Goal: Transaction & Acquisition: Purchase product/service

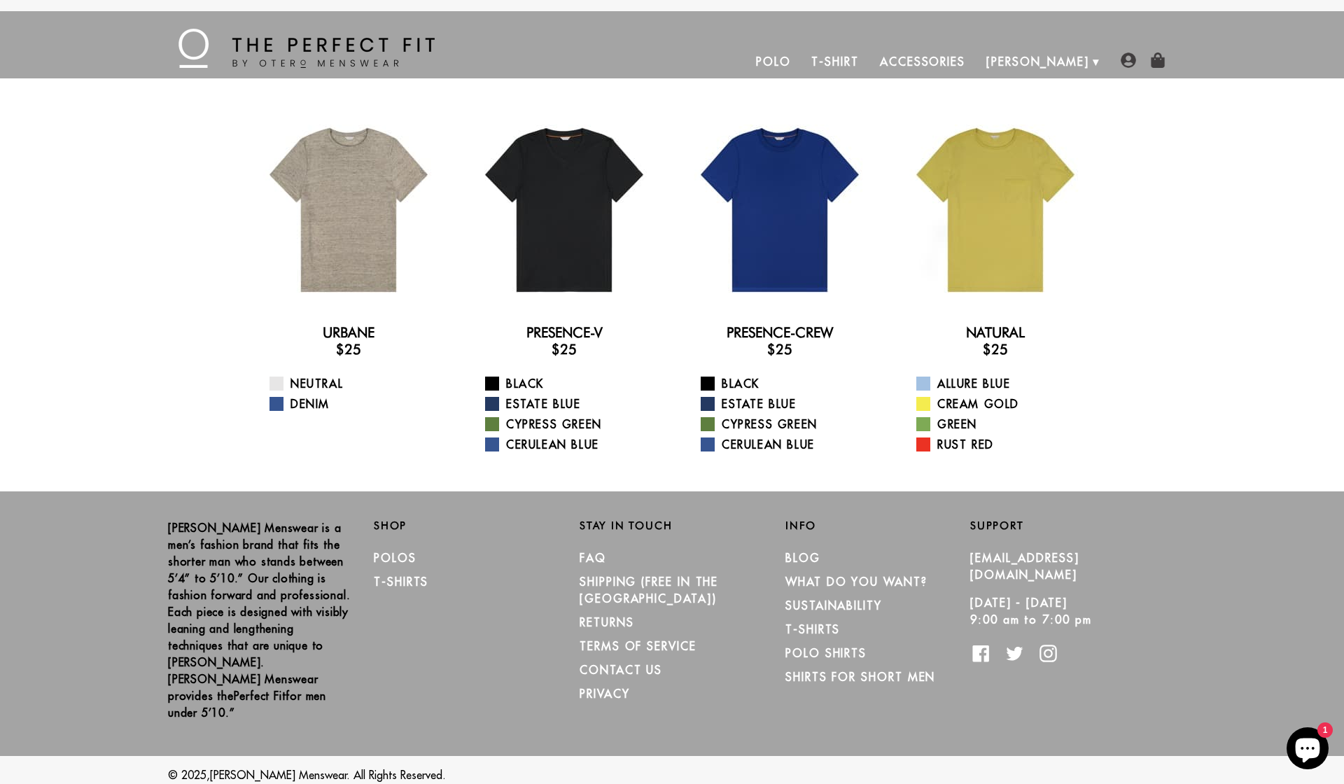
click at [802, 62] on link "Polo" at bounding box center [774, 62] width 56 height 34
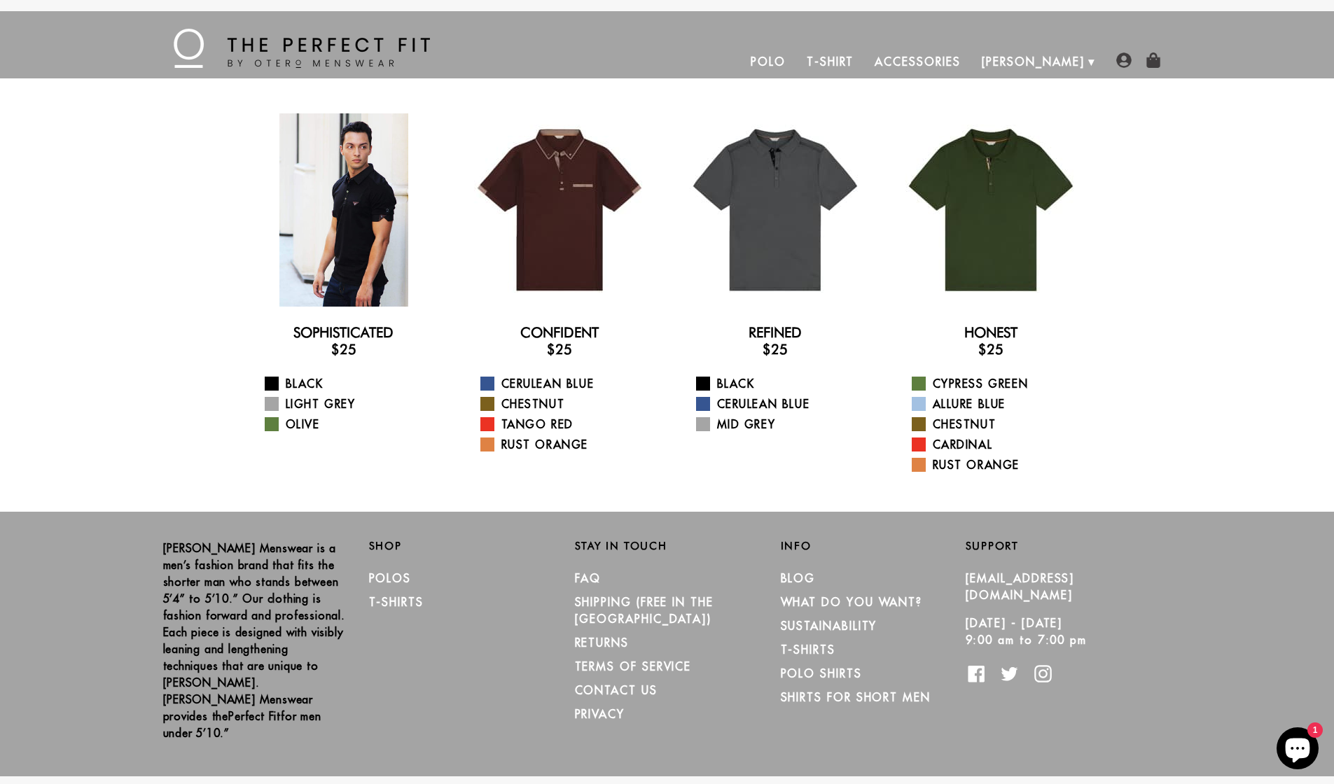
click at [372, 228] on div at bounding box center [343, 209] width 193 height 193
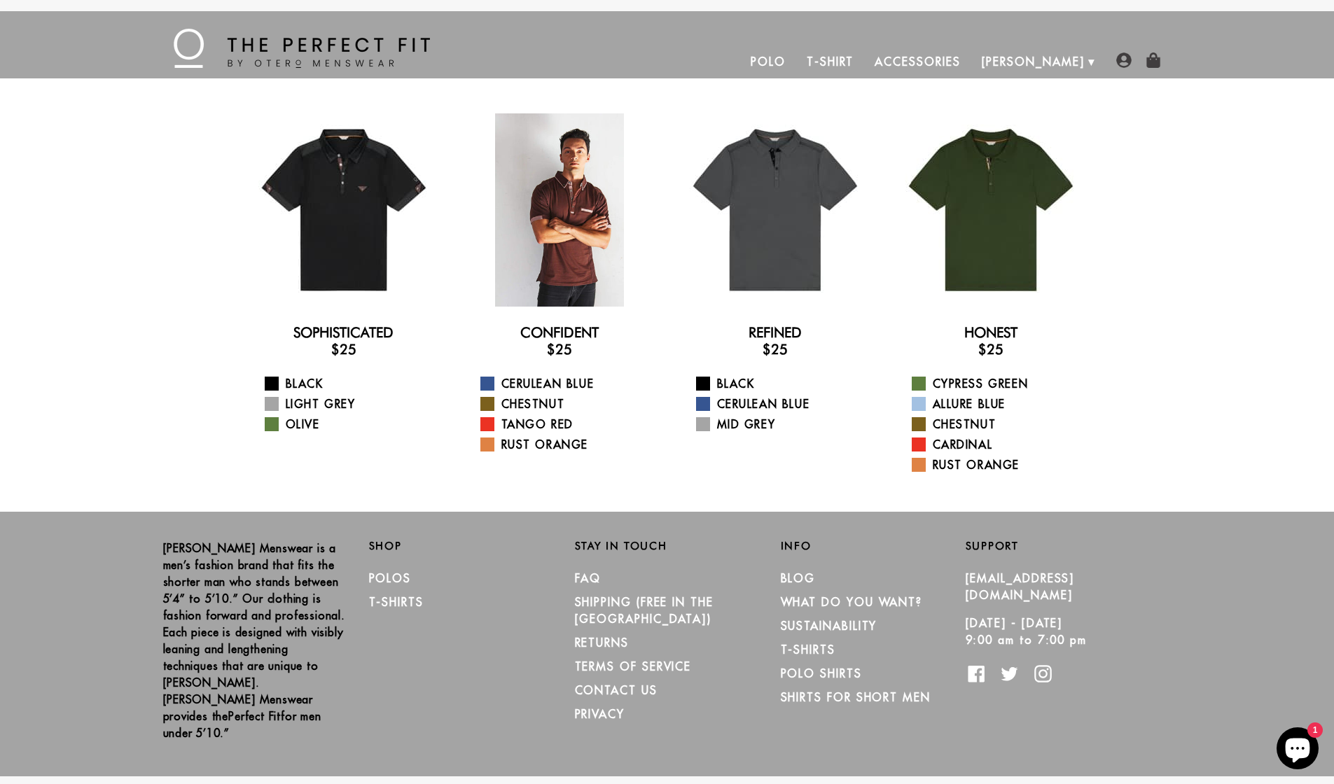
click at [571, 236] on div at bounding box center [559, 209] width 193 height 193
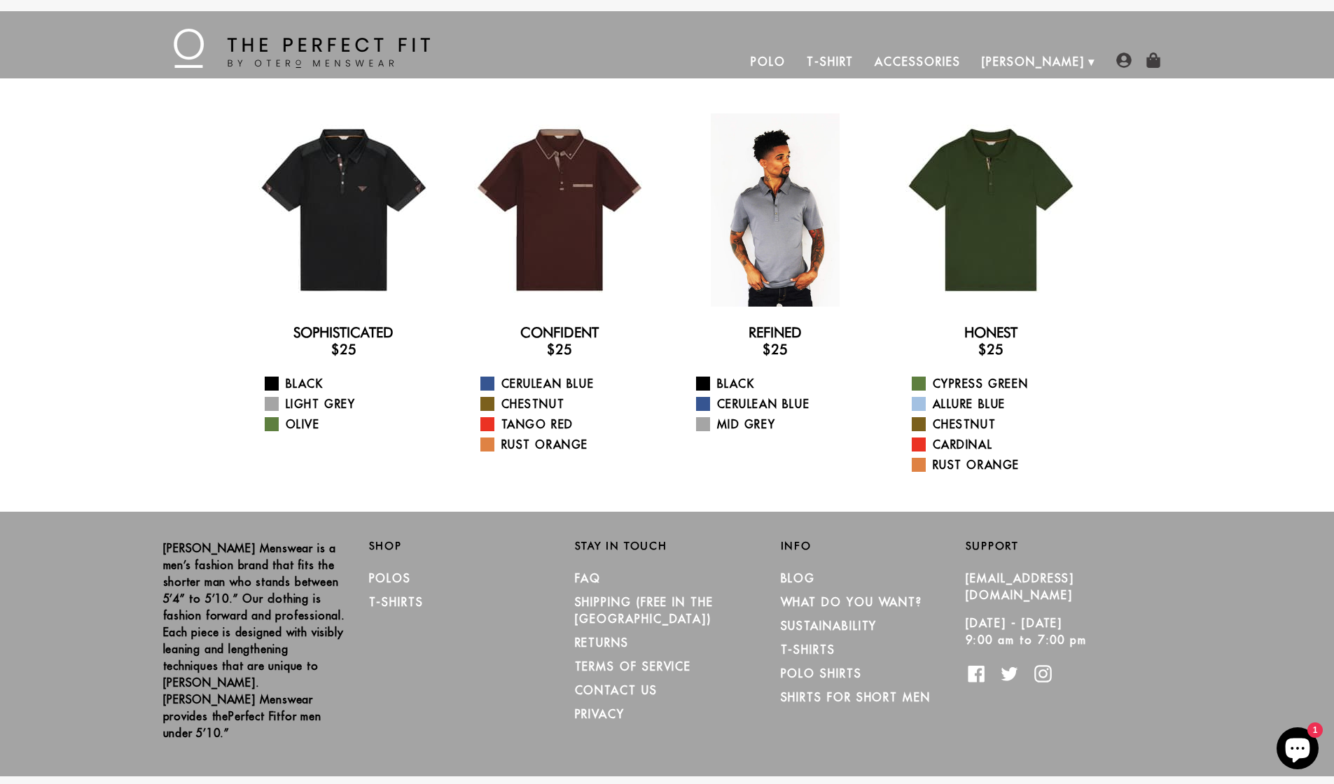
click at [797, 234] on div at bounding box center [774, 209] width 193 height 193
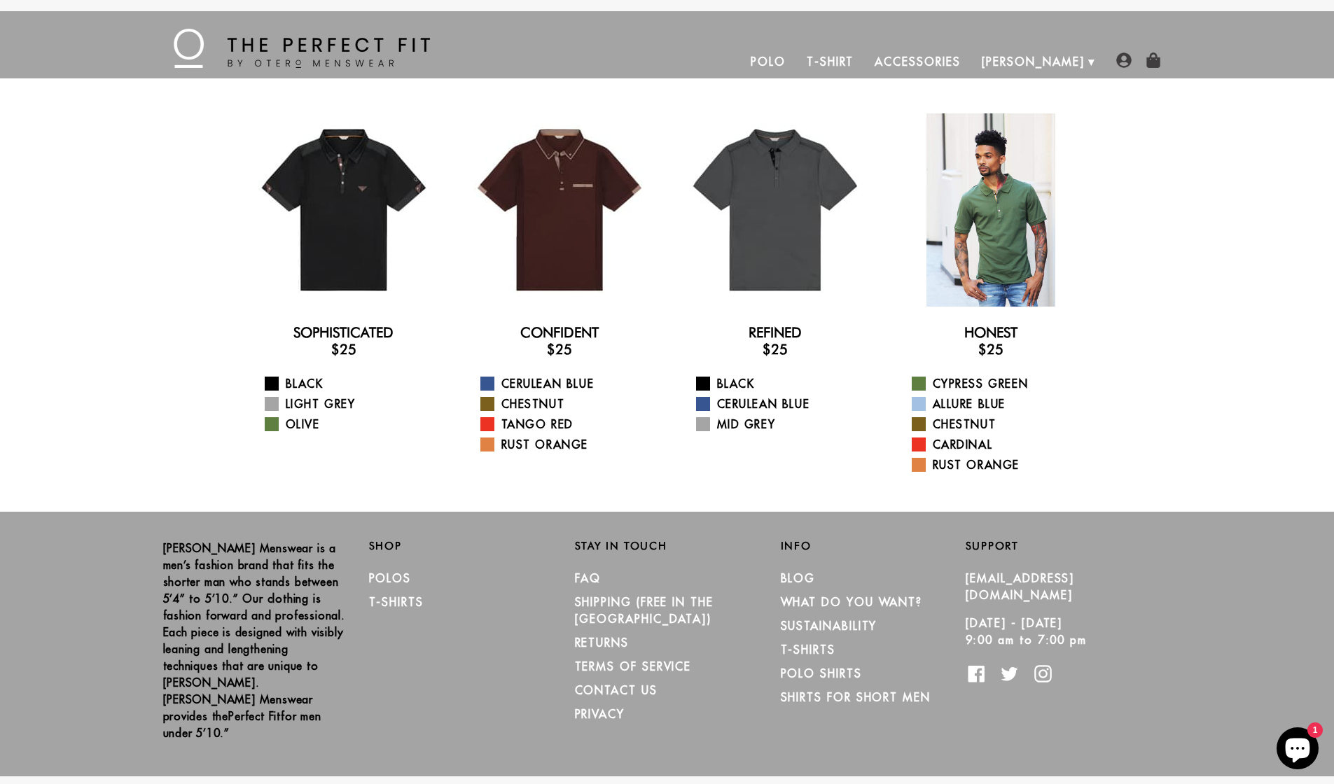
click at [989, 224] on div at bounding box center [990, 209] width 193 height 193
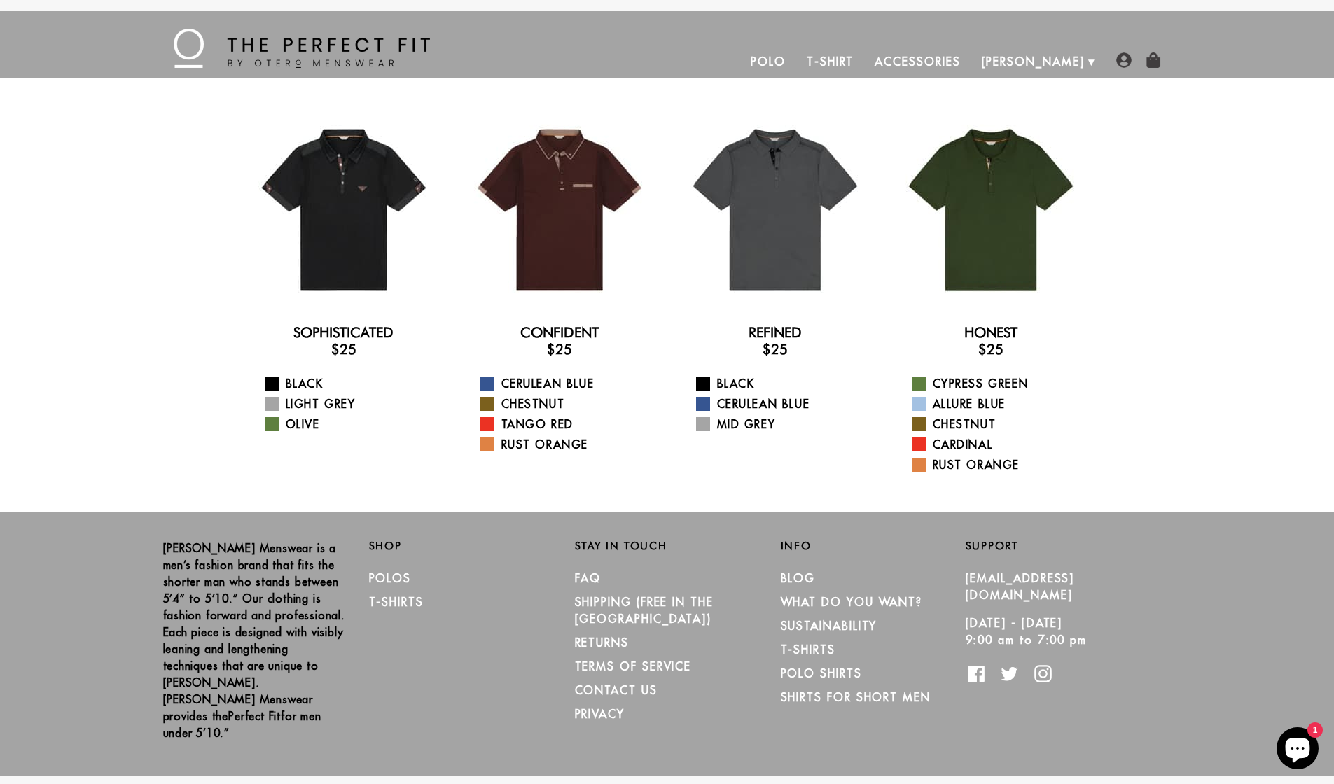
click at [970, 57] on link "Accessories" at bounding box center [917, 62] width 106 height 34
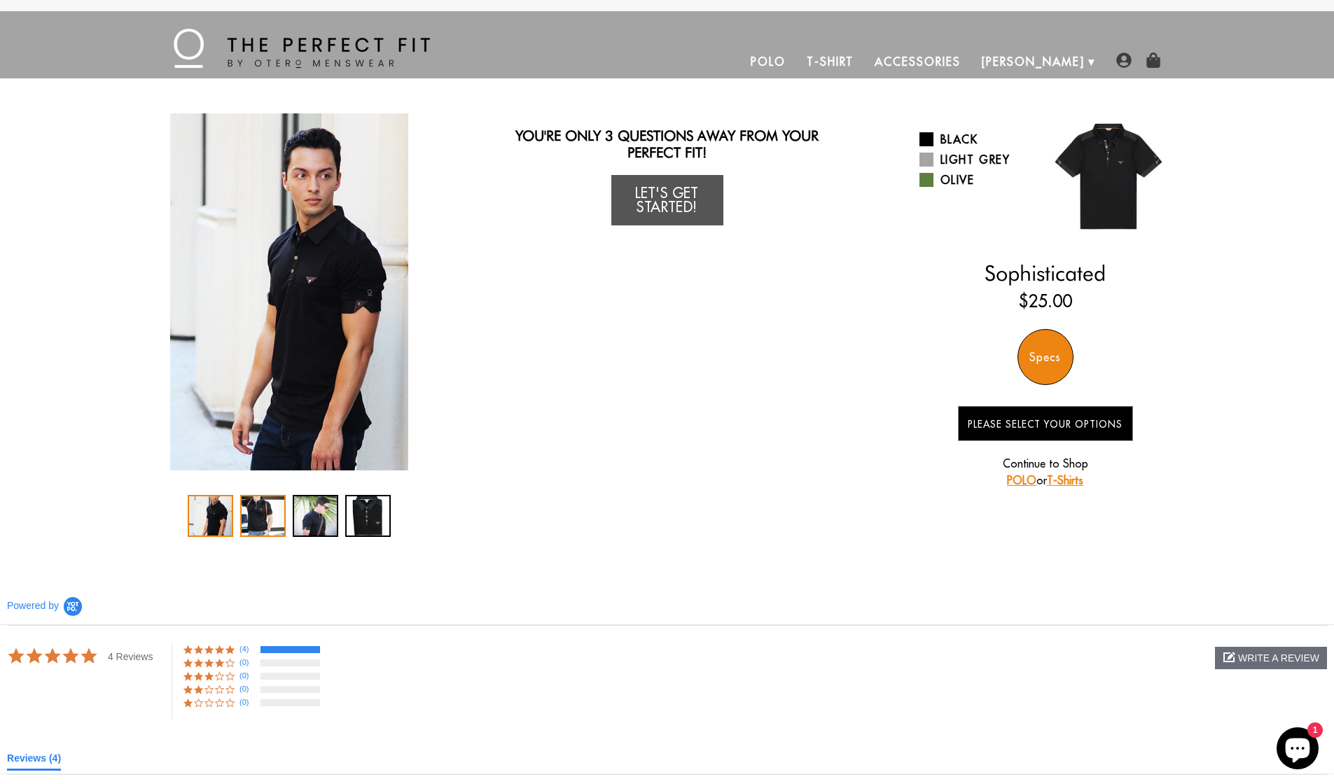
click at [260, 515] on div "2 / 4" at bounding box center [263, 516] width 46 height 42
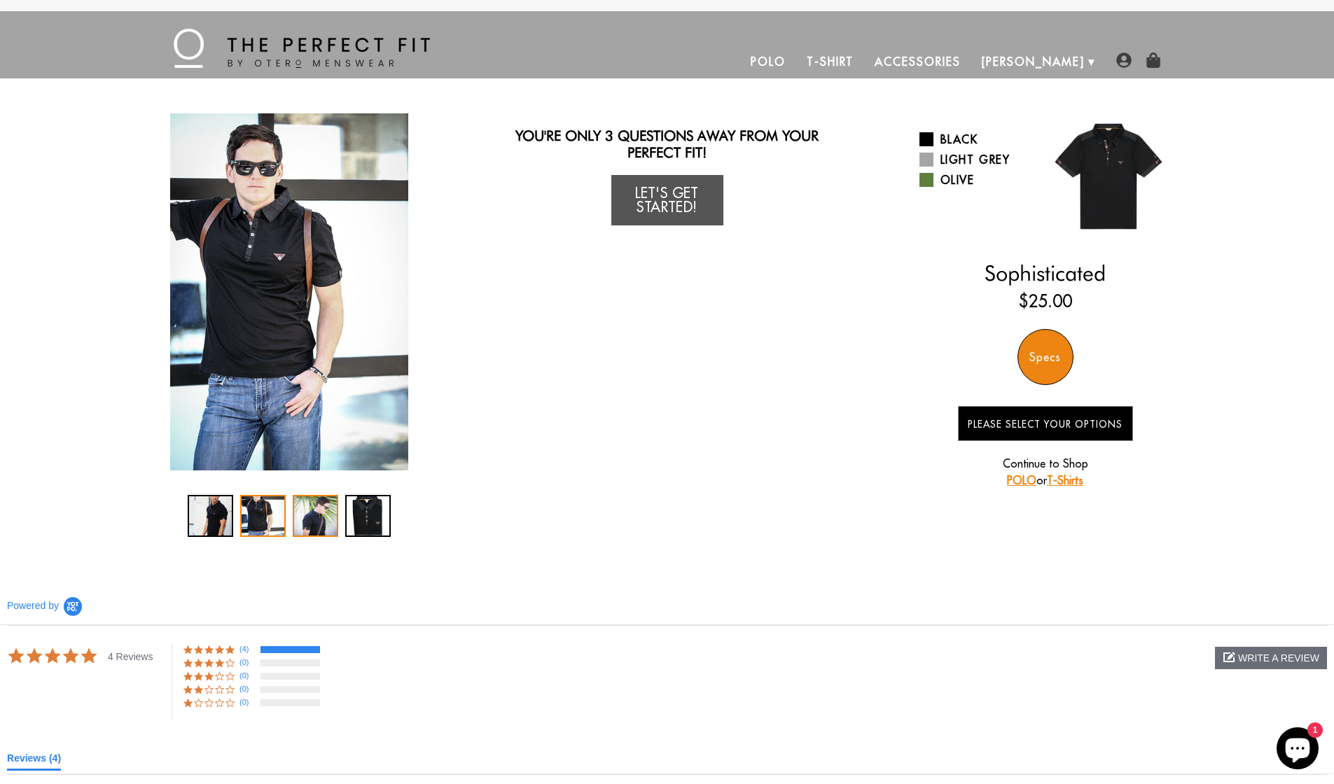
click at [319, 519] on div "3 / 4" at bounding box center [316, 516] width 46 height 42
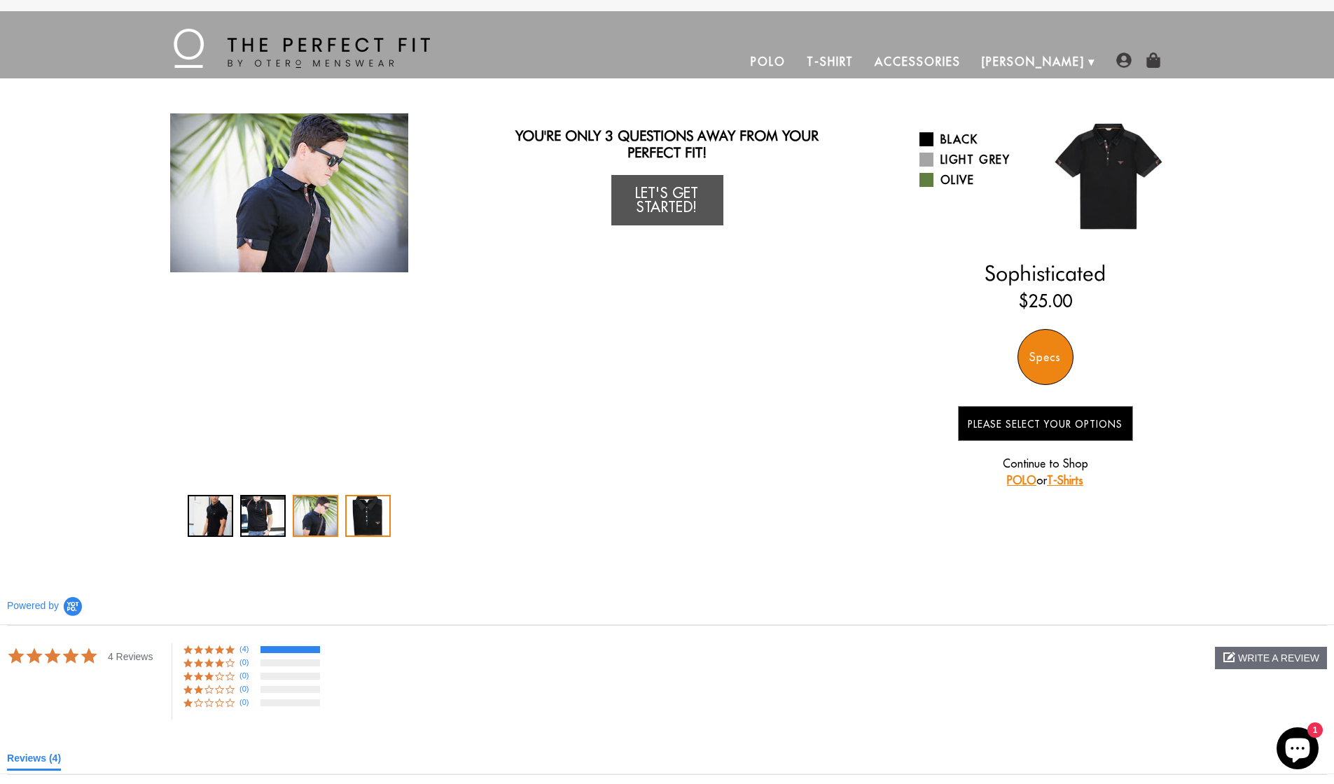
click at [363, 516] on div "4 / 4" at bounding box center [368, 516] width 46 height 42
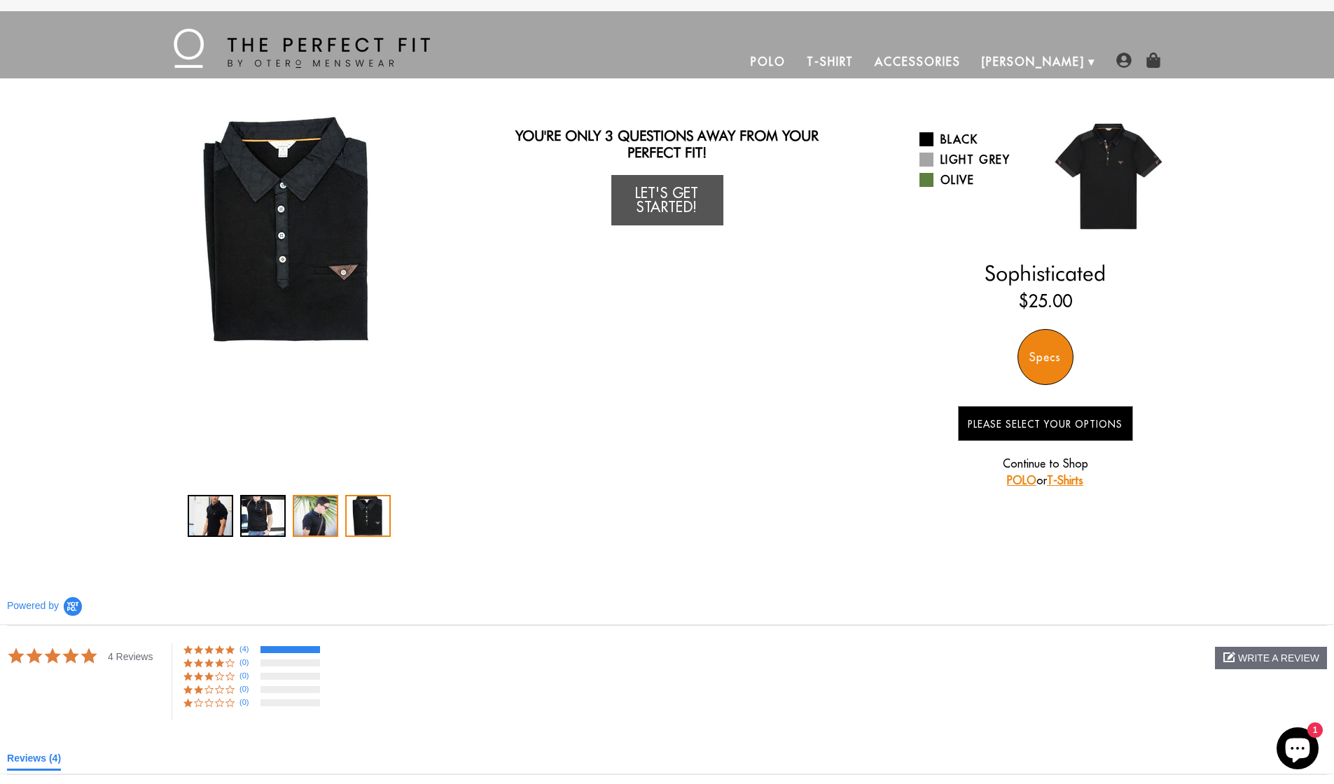
click at [312, 518] on div "3 / 4" at bounding box center [316, 516] width 46 height 42
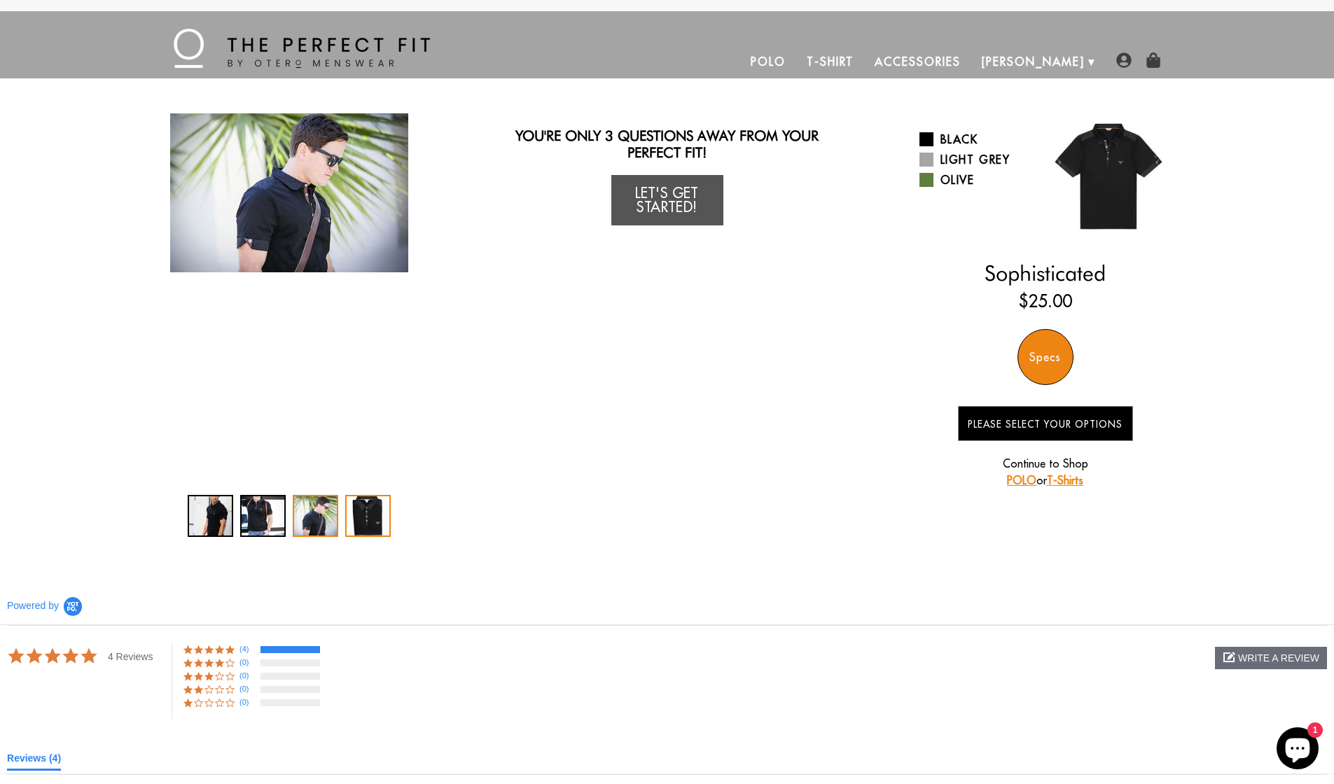
click at [361, 510] on div "4 / 4" at bounding box center [368, 516] width 46 height 42
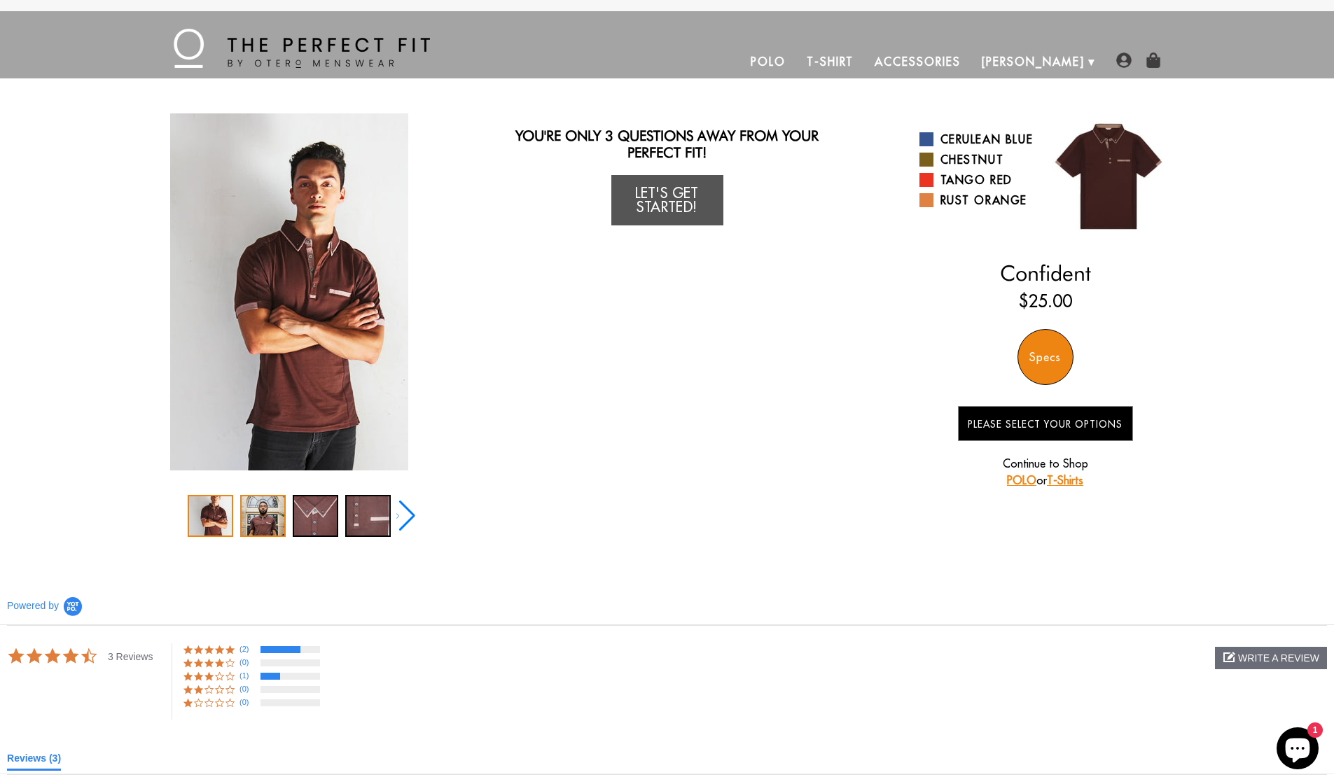
click at [260, 506] on div "2 / 5" at bounding box center [263, 516] width 46 height 42
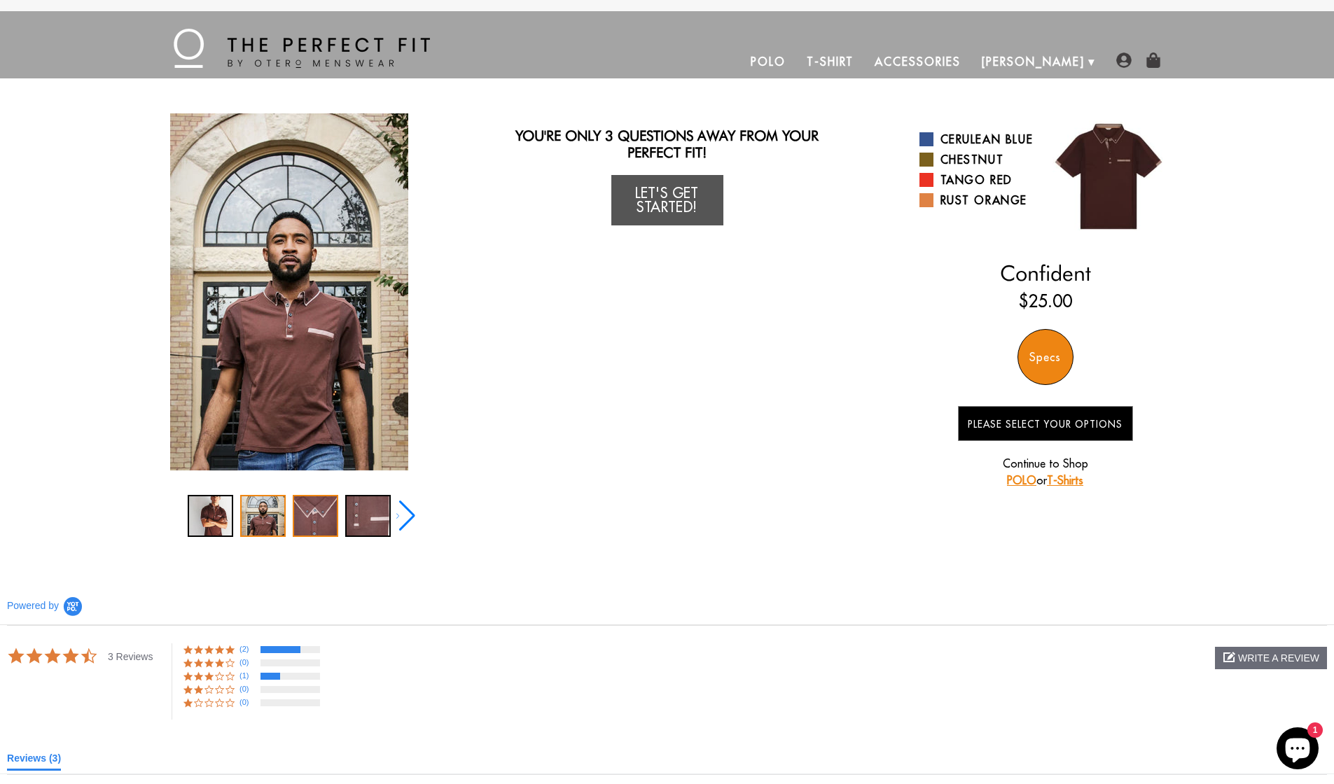
click at [300, 505] on div "3 / 5" at bounding box center [316, 516] width 46 height 42
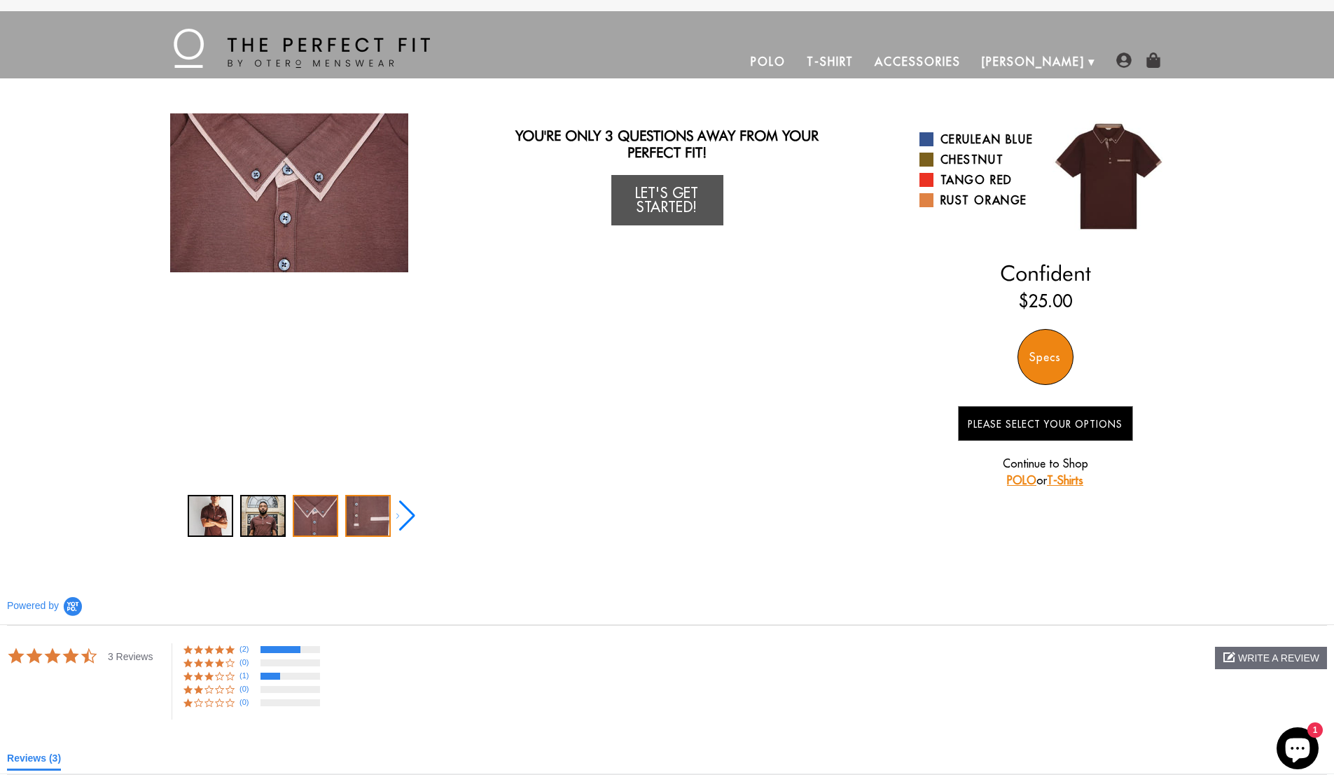
click at [363, 511] on div "4 / 5" at bounding box center [368, 516] width 46 height 42
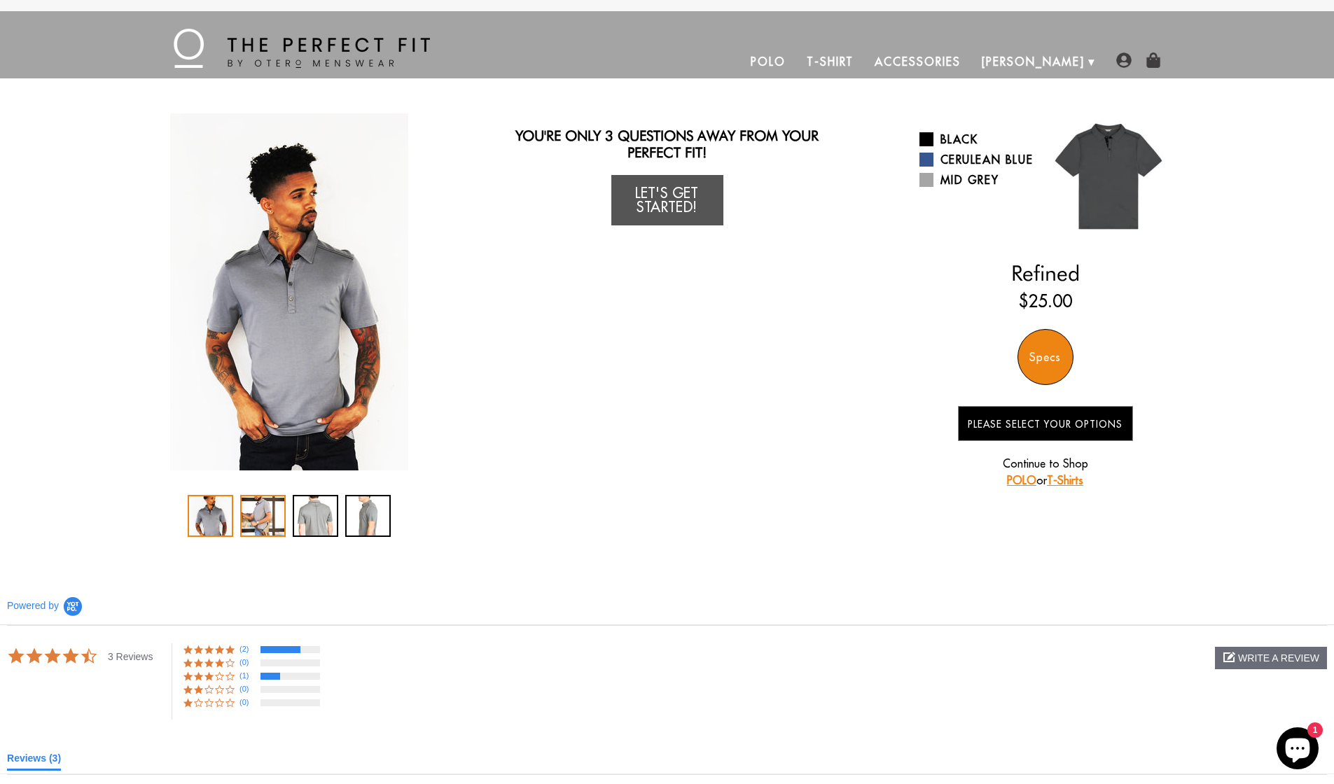
click at [253, 506] on div "2 / 4" at bounding box center [263, 516] width 46 height 42
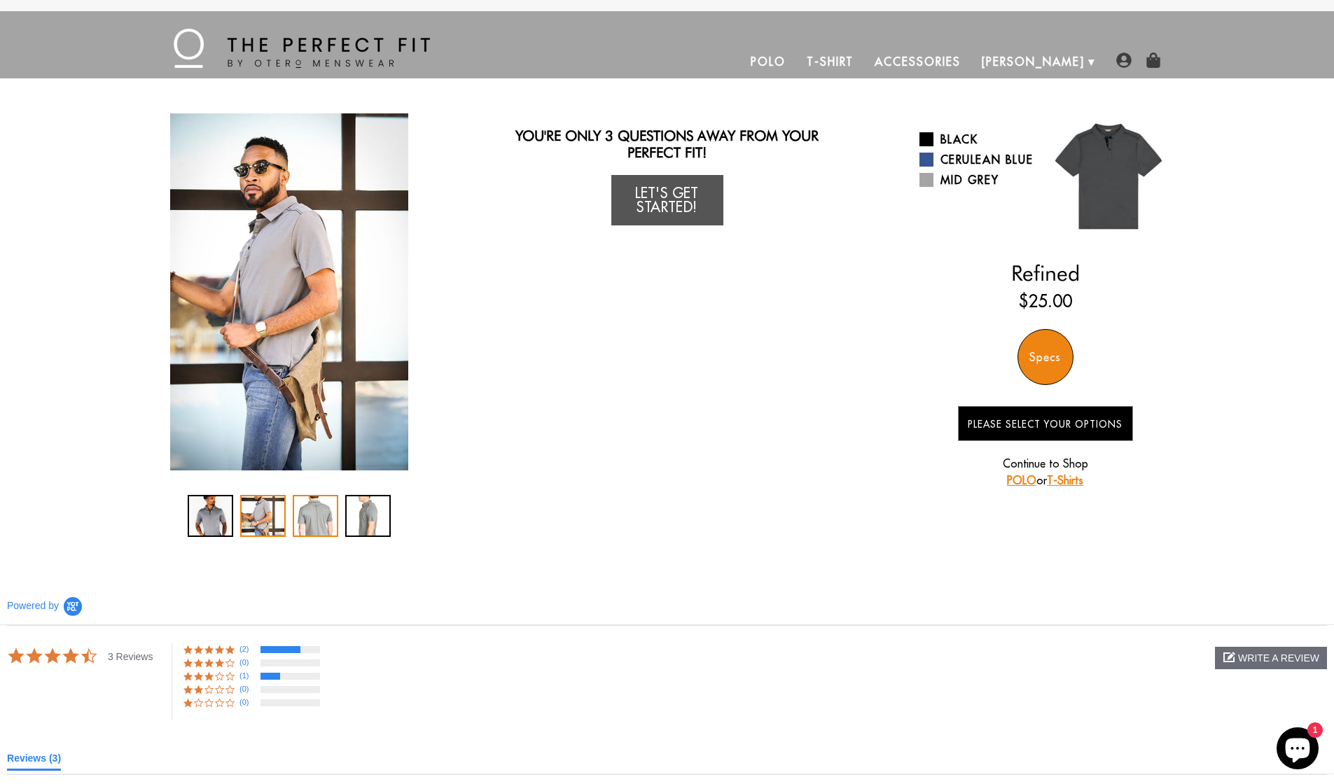
click at [300, 508] on div "3 / 4" at bounding box center [316, 516] width 46 height 42
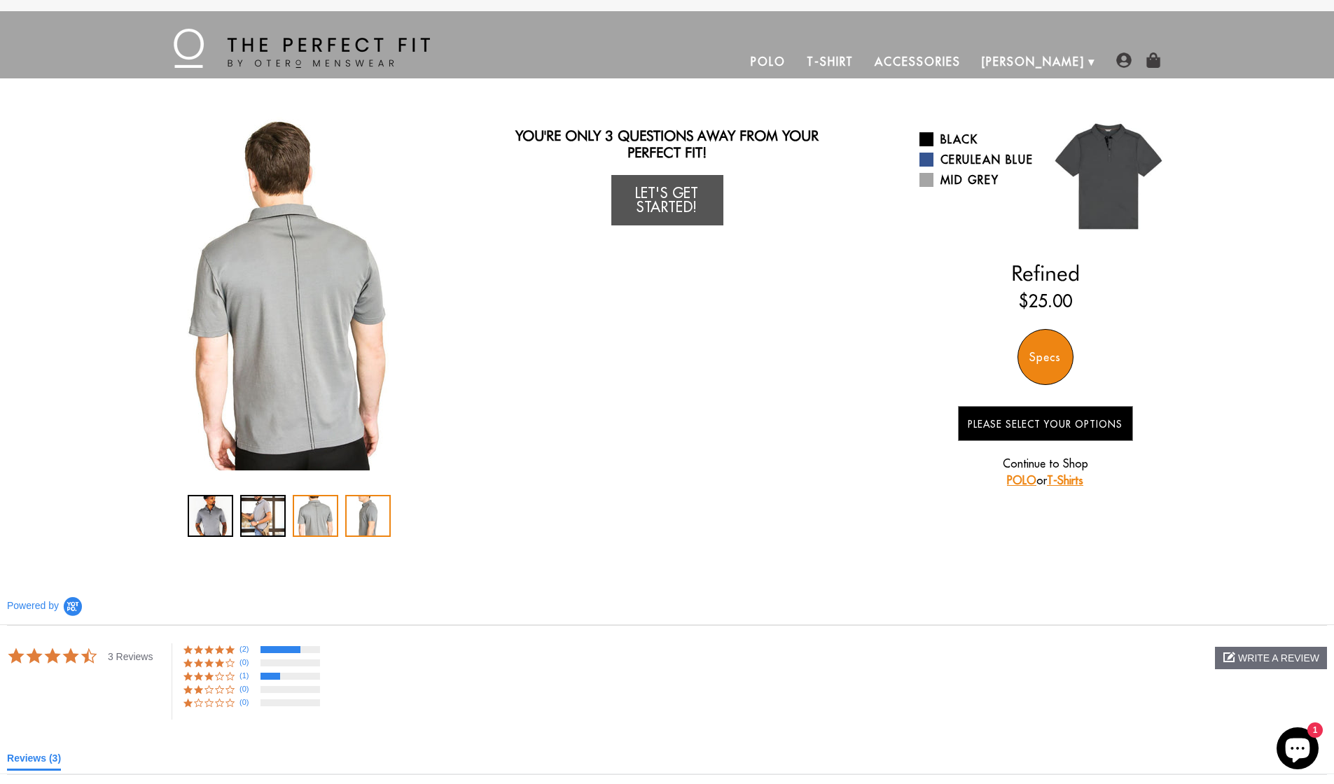
click at [361, 507] on div "4 / 4" at bounding box center [368, 516] width 46 height 42
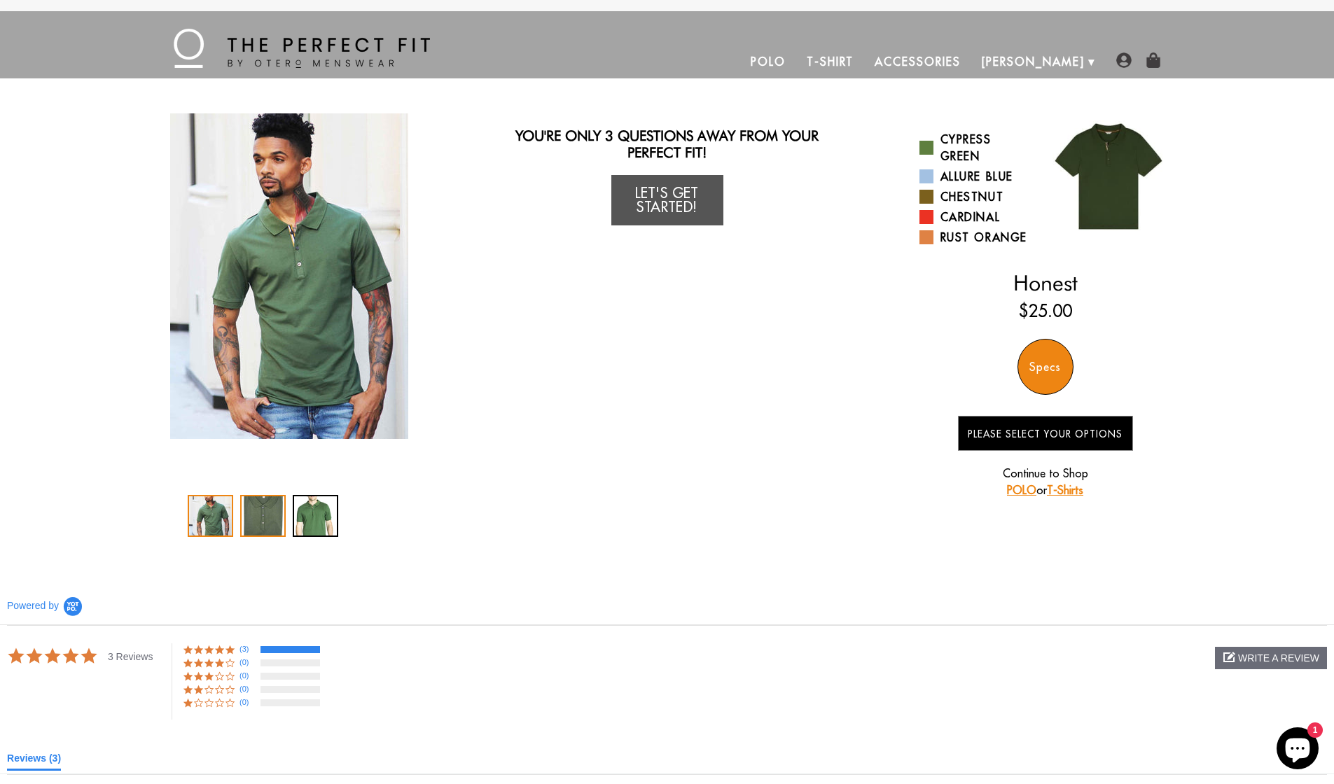
click at [256, 529] on div "2 / 3" at bounding box center [263, 516] width 46 height 42
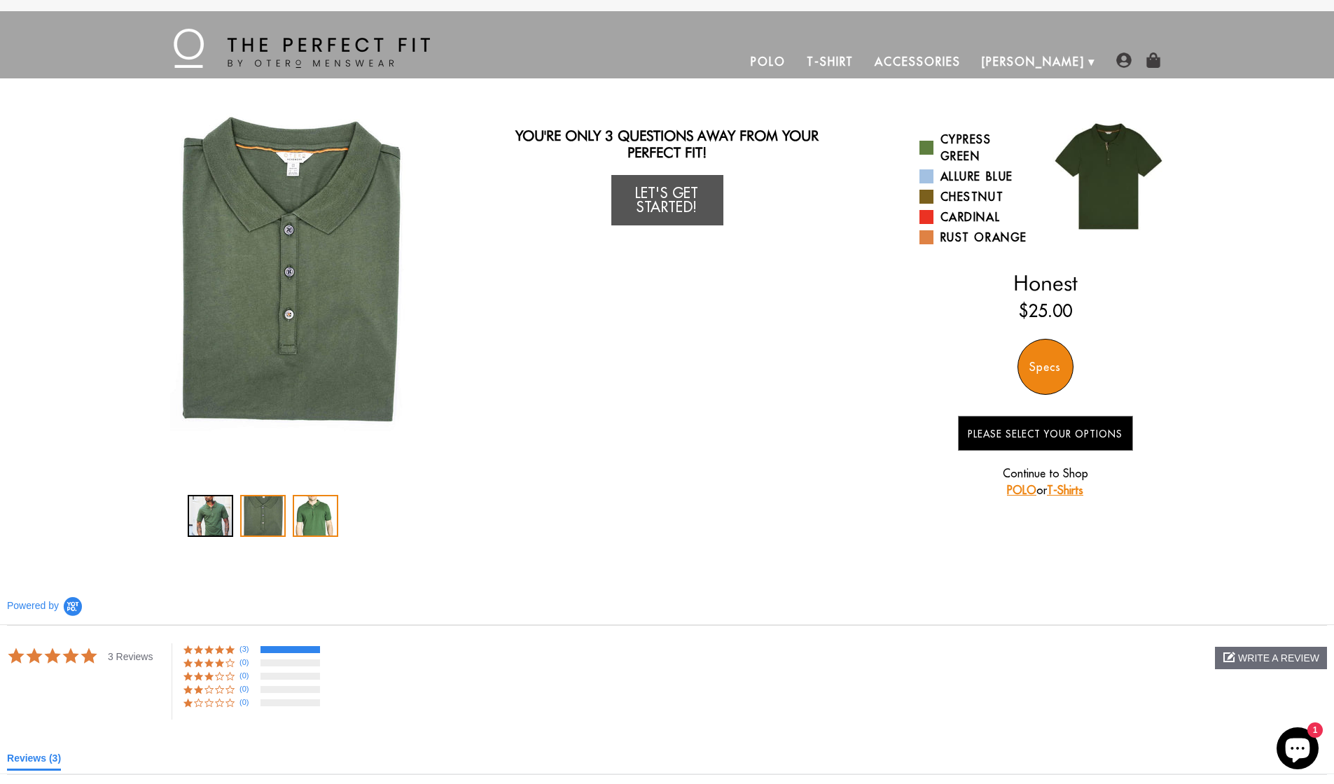
click at [307, 517] on div "3 / 3" at bounding box center [316, 516] width 46 height 42
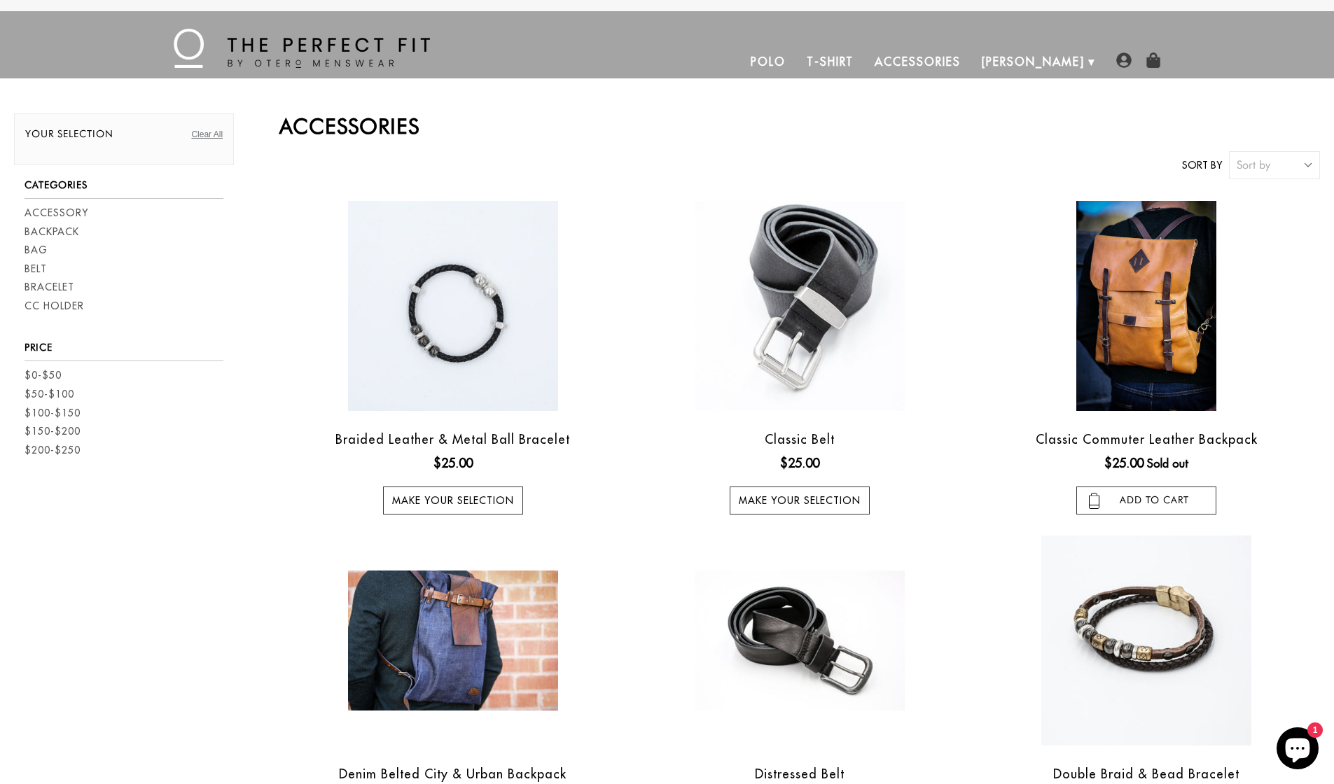
click at [970, 53] on link "Accessories" at bounding box center [917, 62] width 106 height 34
click at [864, 62] on link "T-Shirt" at bounding box center [830, 62] width 68 height 34
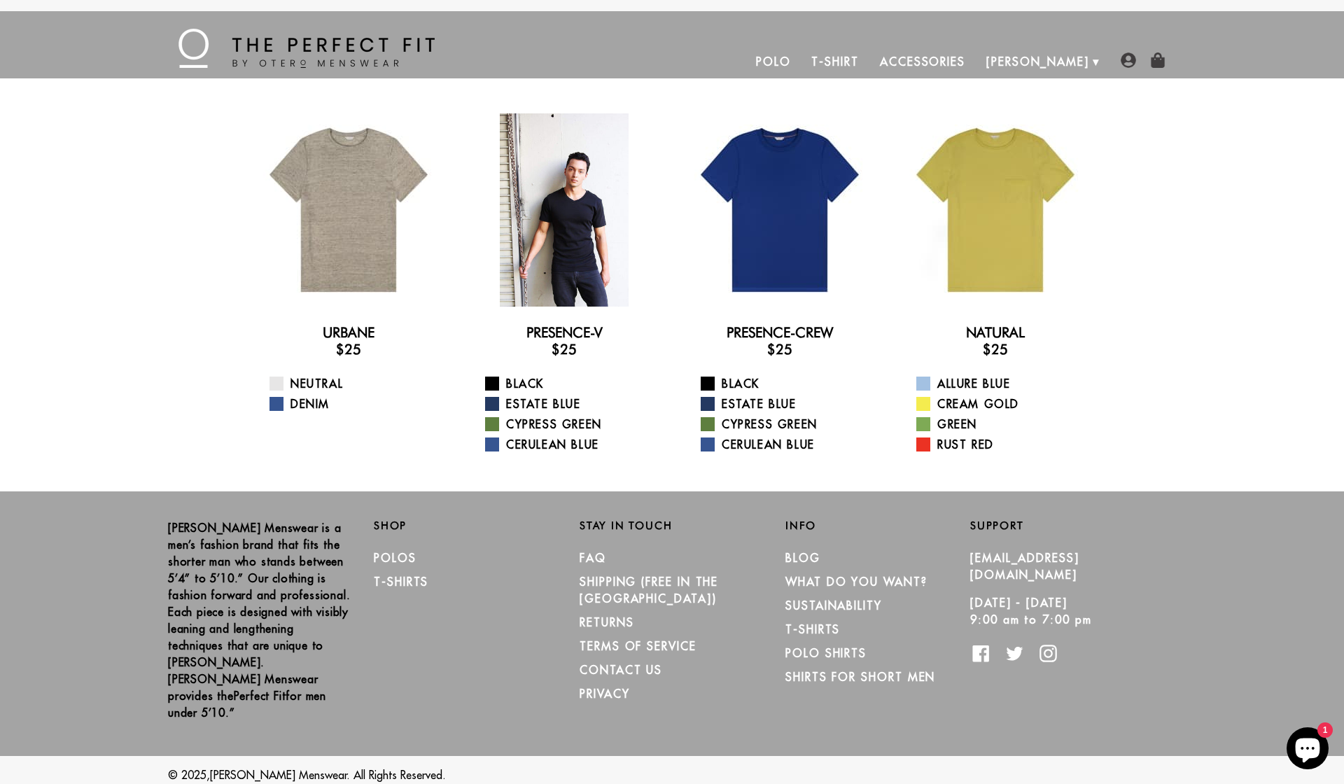
click at [544, 247] on div at bounding box center [564, 209] width 193 height 193
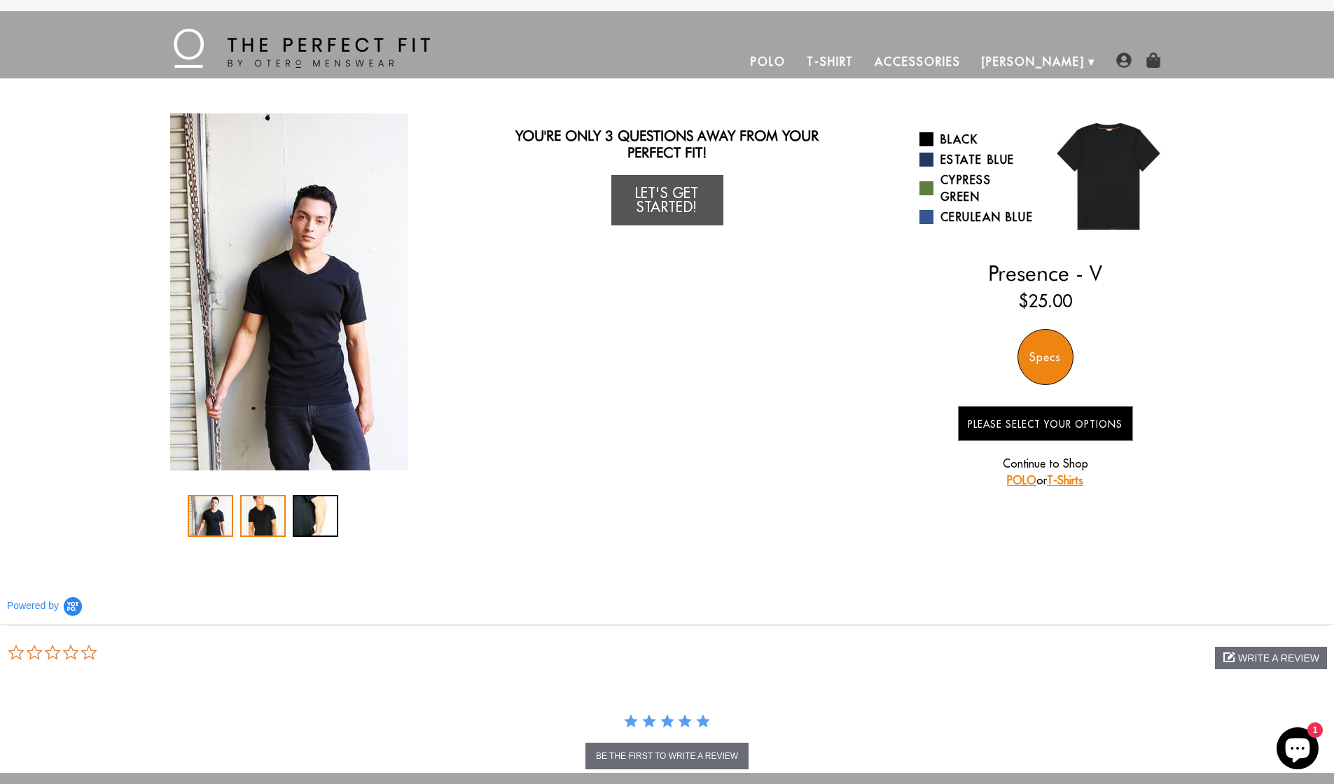
click at [255, 522] on div "2 / 3" at bounding box center [263, 516] width 46 height 42
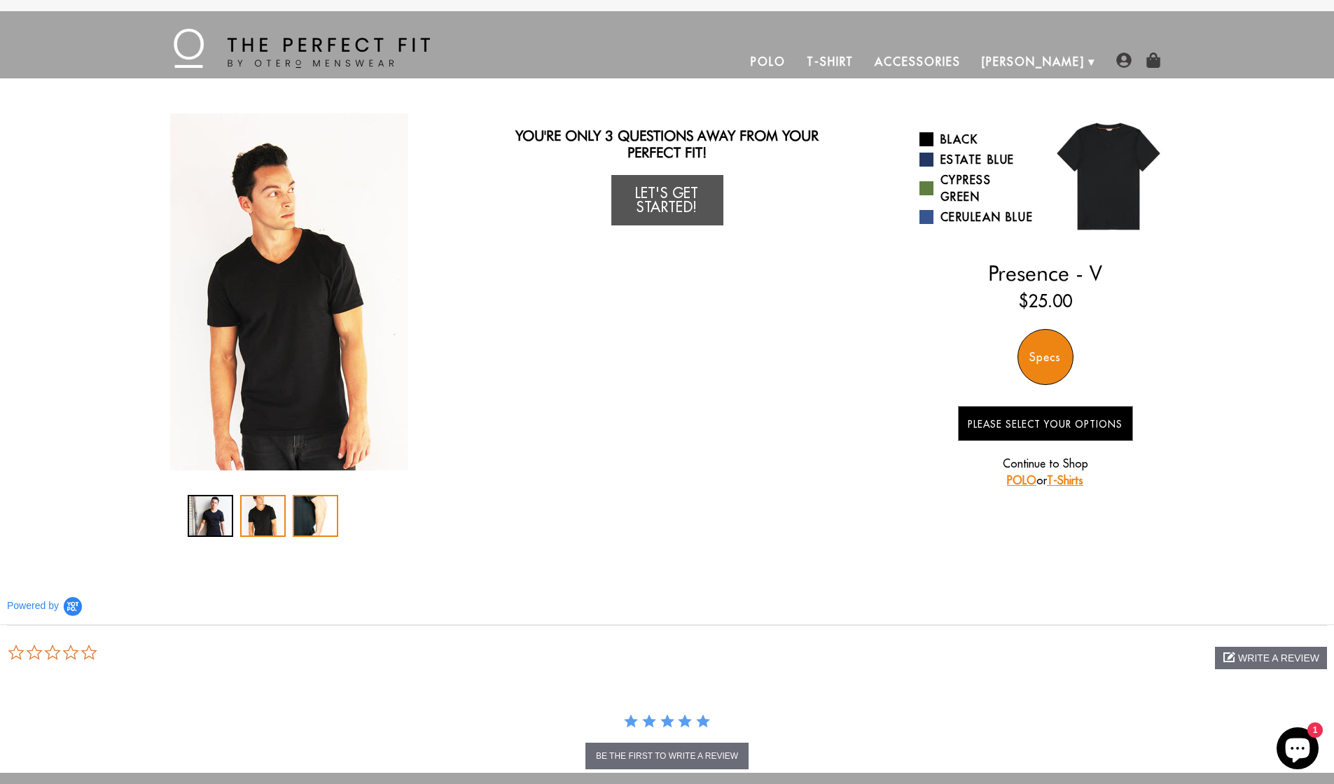
click at [296, 512] on div "3 / 3" at bounding box center [316, 516] width 46 height 42
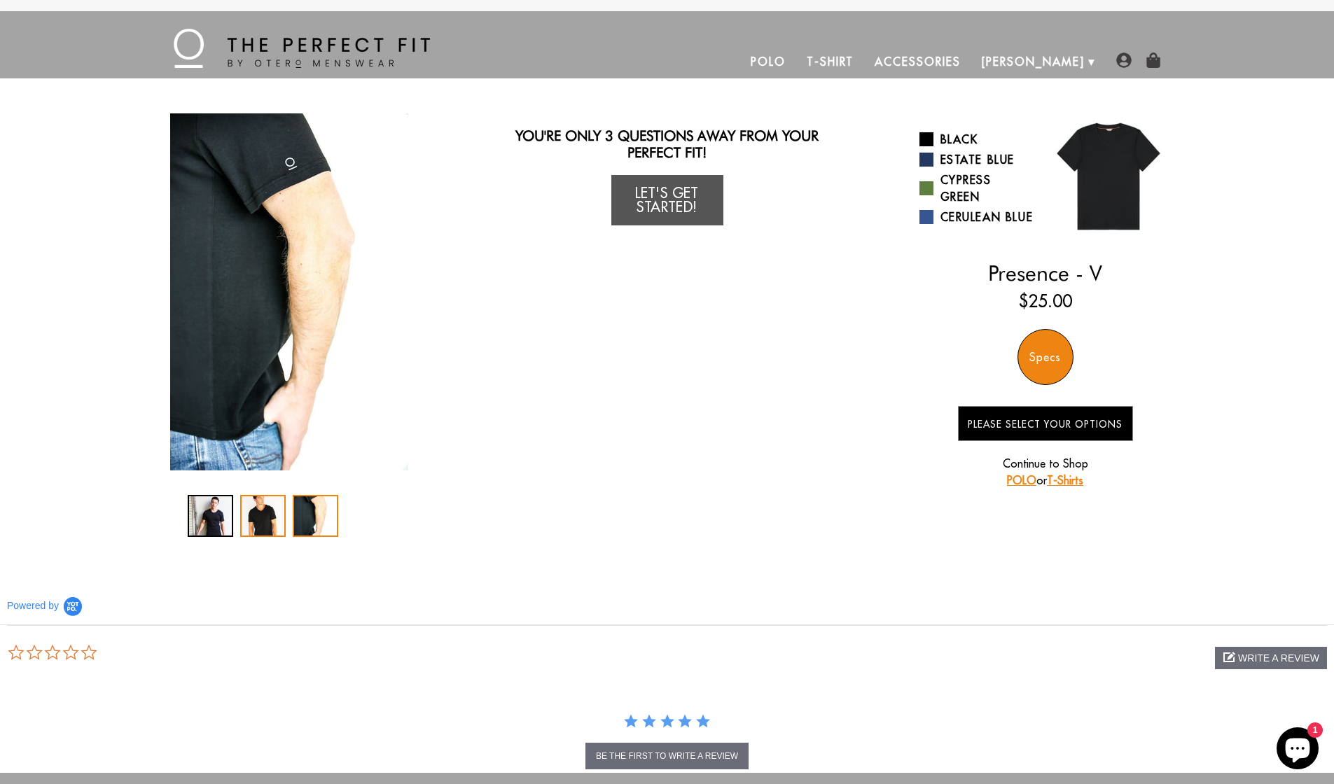
click at [281, 512] on div "2 / 3" at bounding box center [263, 516] width 46 height 42
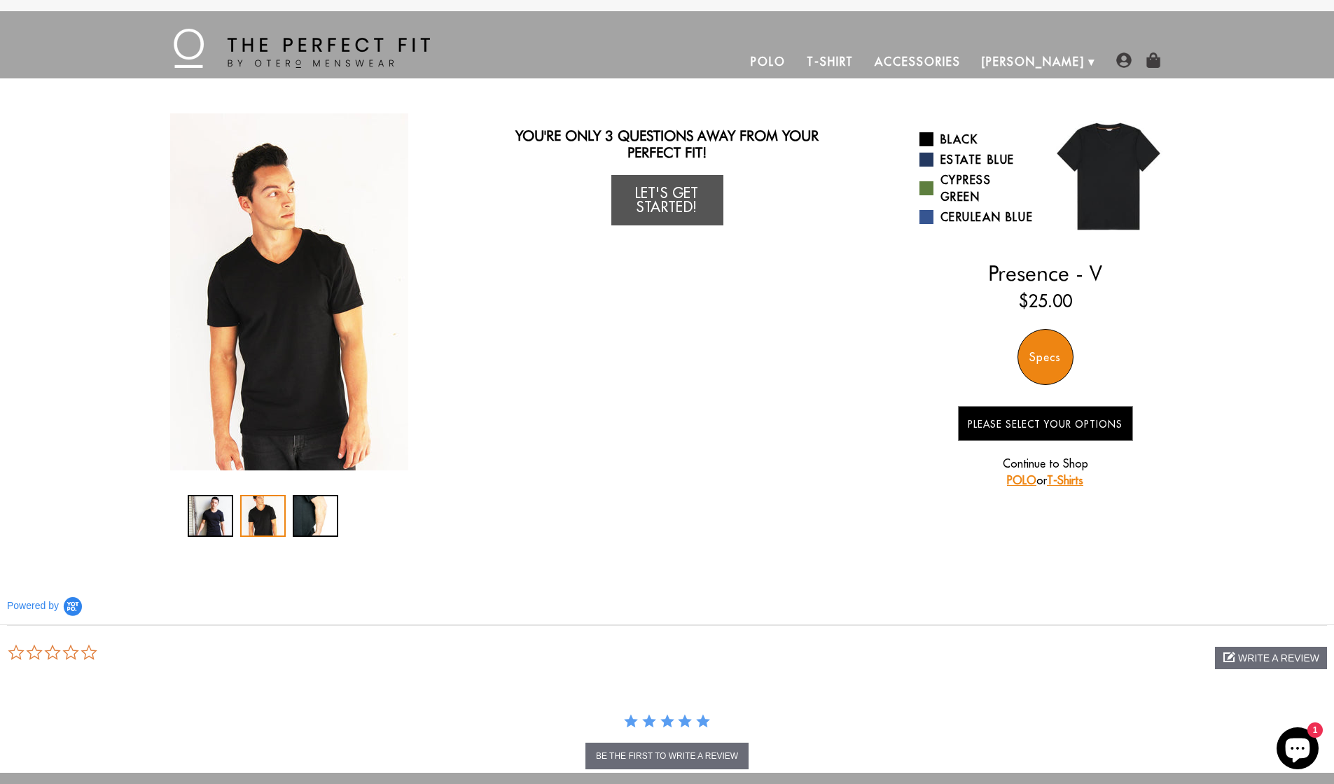
click at [246, 510] on div "2 / 3" at bounding box center [263, 516] width 46 height 42
click at [259, 510] on div "2 / 3" at bounding box center [263, 516] width 46 height 42
click at [284, 510] on div "2 / 3" at bounding box center [263, 516] width 46 height 42
drag, startPoint x: 963, startPoint y: 137, endPoint x: 962, endPoint y: 145, distance: 7.8
click at [962, 145] on link "Black" at bounding box center [977, 139] width 116 height 17
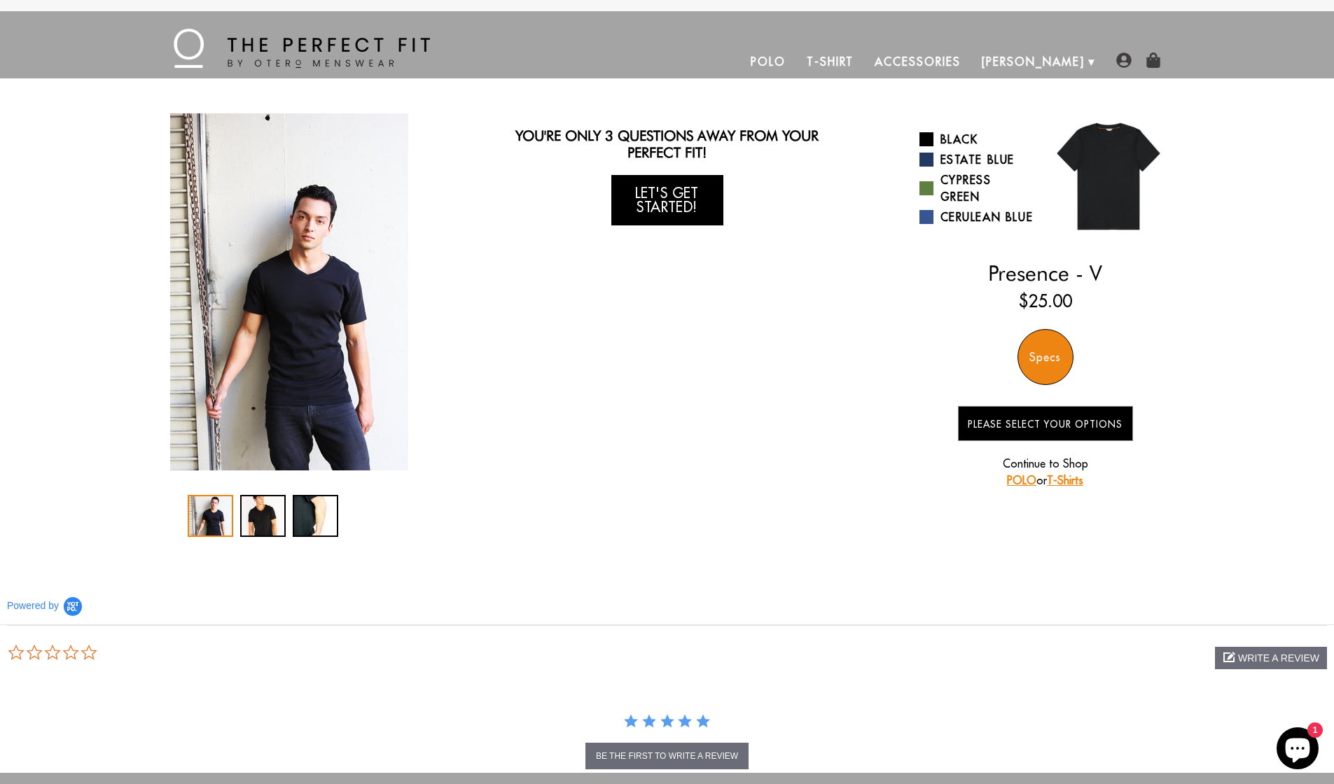
click at [698, 202] on link "Let's Get Started!" at bounding box center [667, 200] width 112 height 50
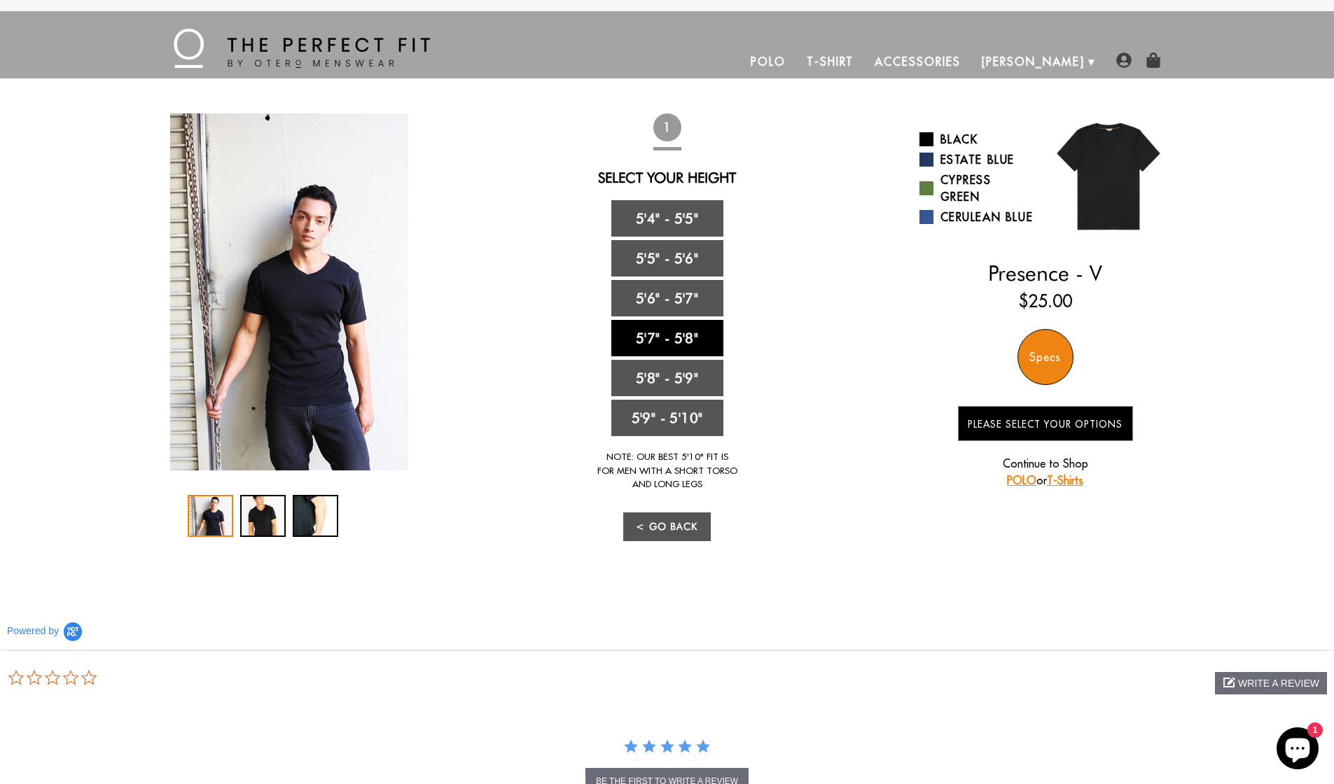
click at [683, 346] on link "5'7" - 5'8"" at bounding box center [667, 338] width 112 height 36
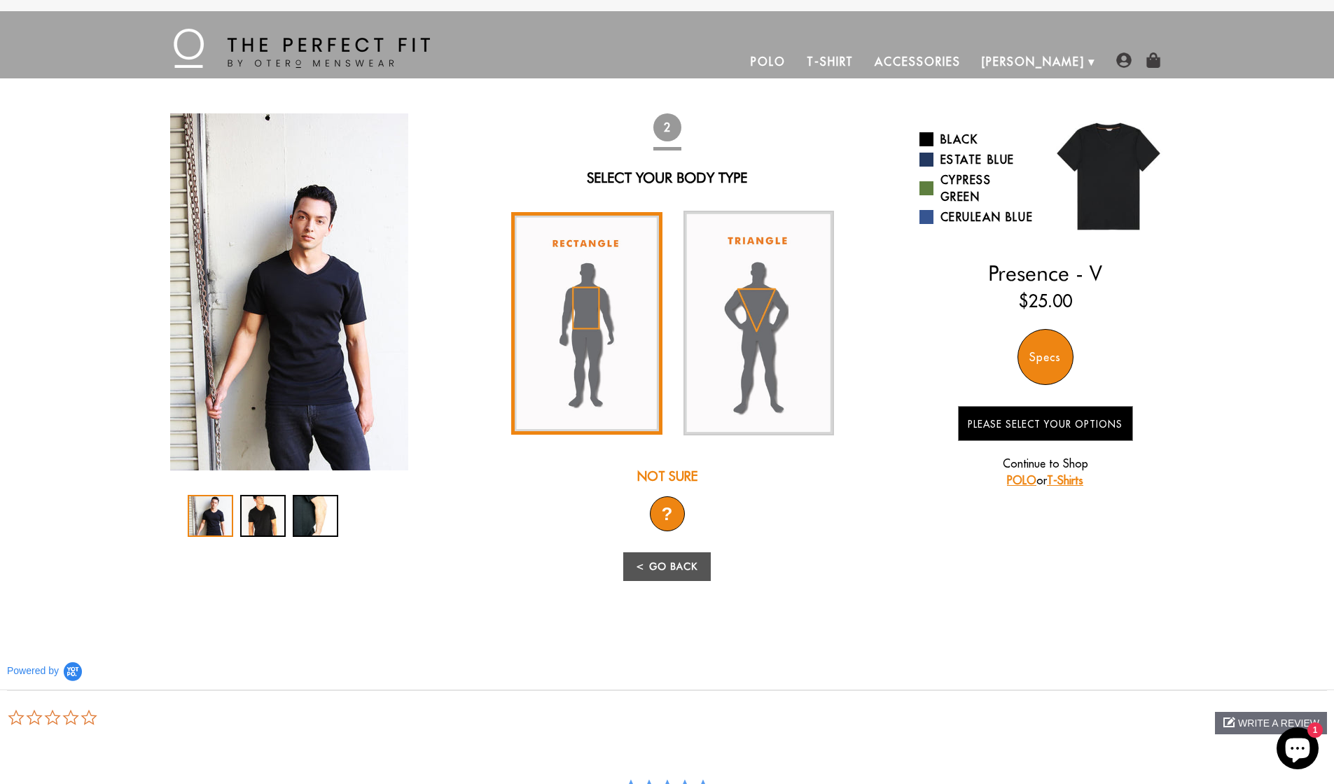
click at [608, 356] on img at bounding box center [586, 323] width 151 height 223
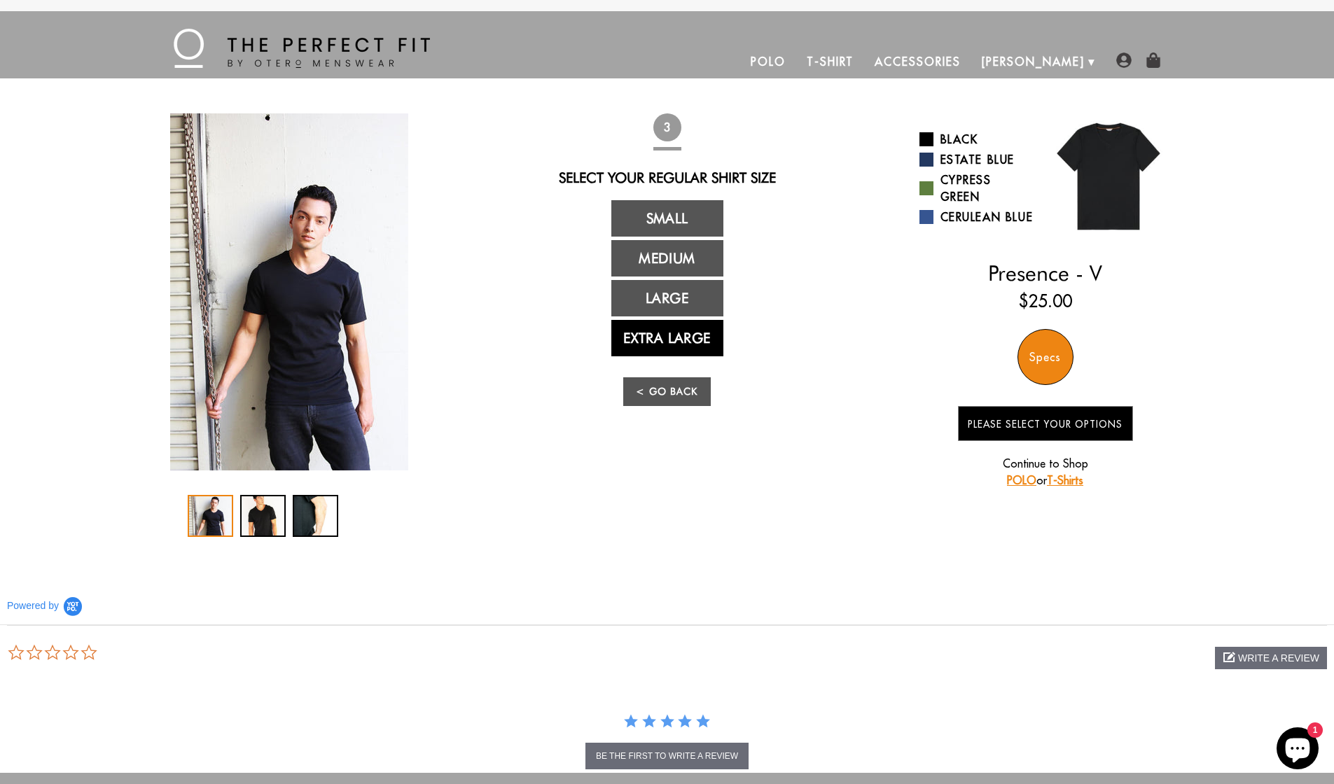
click at [687, 337] on link "Extra Large" at bounding box center [667, 338] width 112 height 36
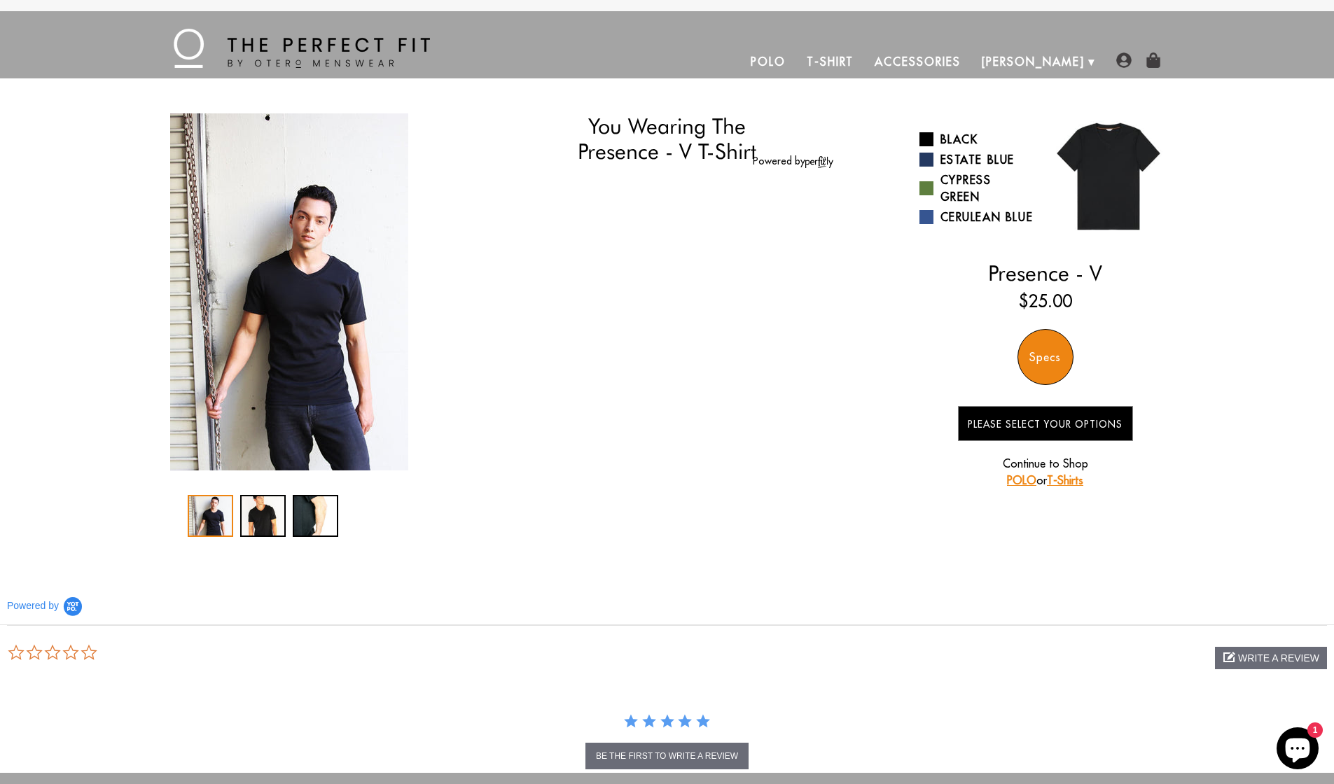
select select "57-58"
select select "XL"
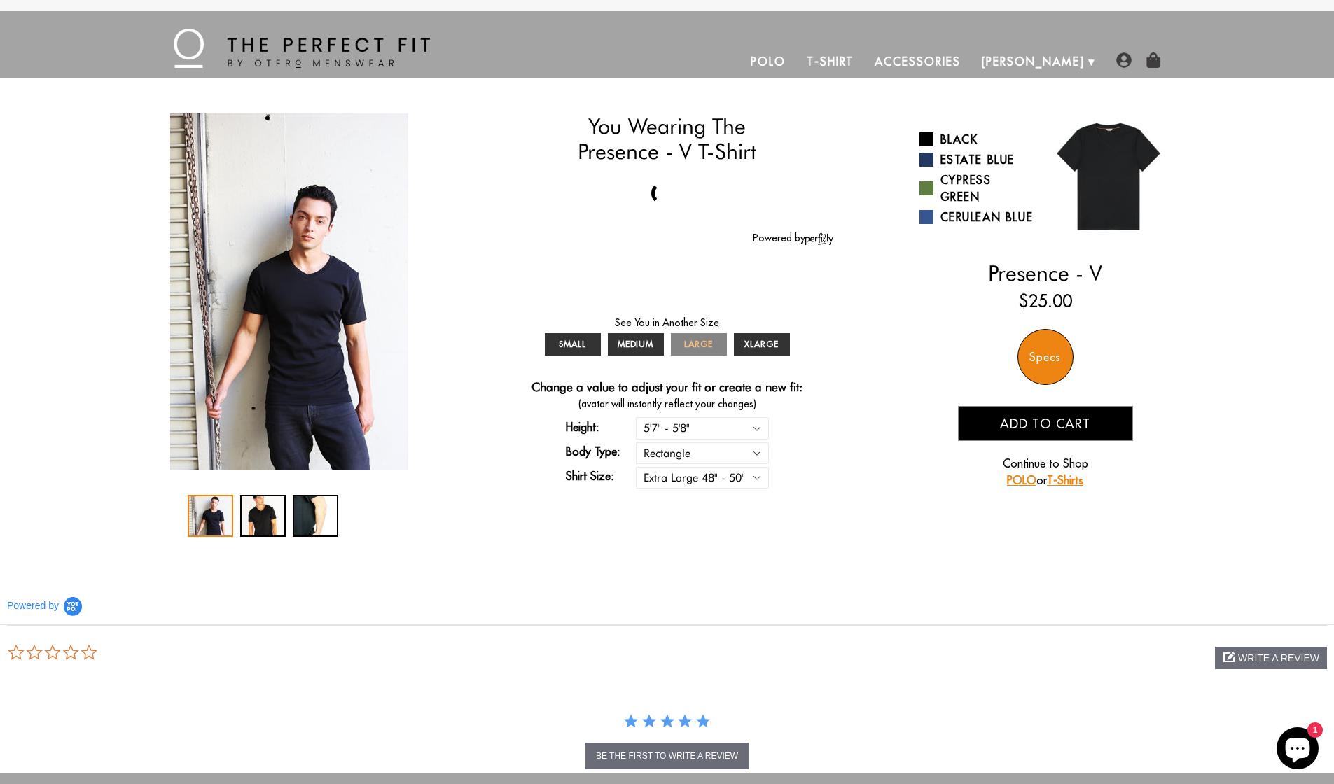
click at [689, 351] on link "LARGE" at bounding box center [699, 344] width 56 height 22
click at [752, 342] on span "XLARGE" at bounding box center [761, 344] width 34 height 11
select select "58-59"
click at [836, 380] on div "You Wearing The Presence - V T-Shirt You're only 3 questions away from your per…" at bounding box center [667, 325] width 1008 height 424
select select "58-59"
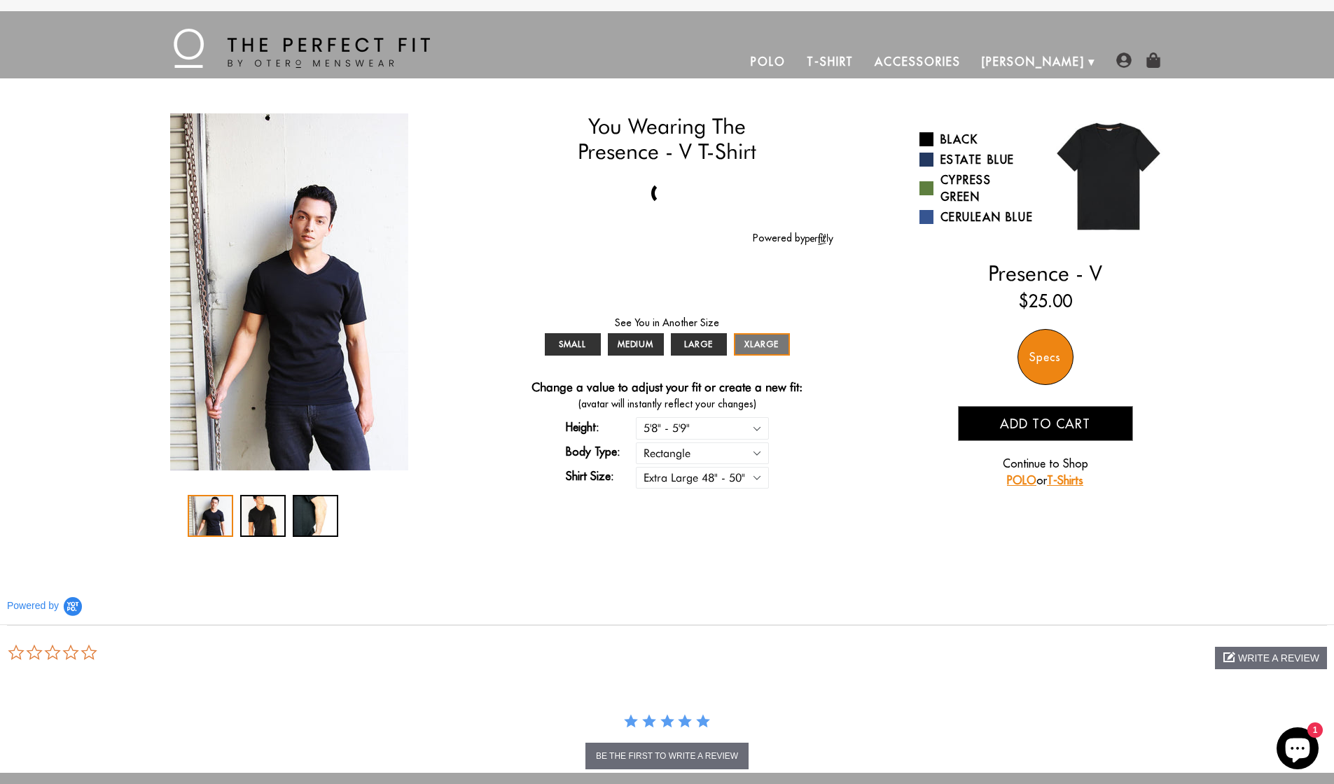
select select "XL"
click at [823, 378] on div "SMALL MEDIUM LARGE XLARGE * Your Perfect Fit Change a value to adjust your fit …" at bounding box center [667, 379] width 333 height 225
click at [821, 378] on div "SMALL MEDIUM LARGE XLARGE * Your Perfect Fit Change a value to adjust your fit …" at bounding box center [667, 379] width 333 height 225
click at [329, 529] on div "3 / 3" at bounding box center [316, 516] width 46 height 42
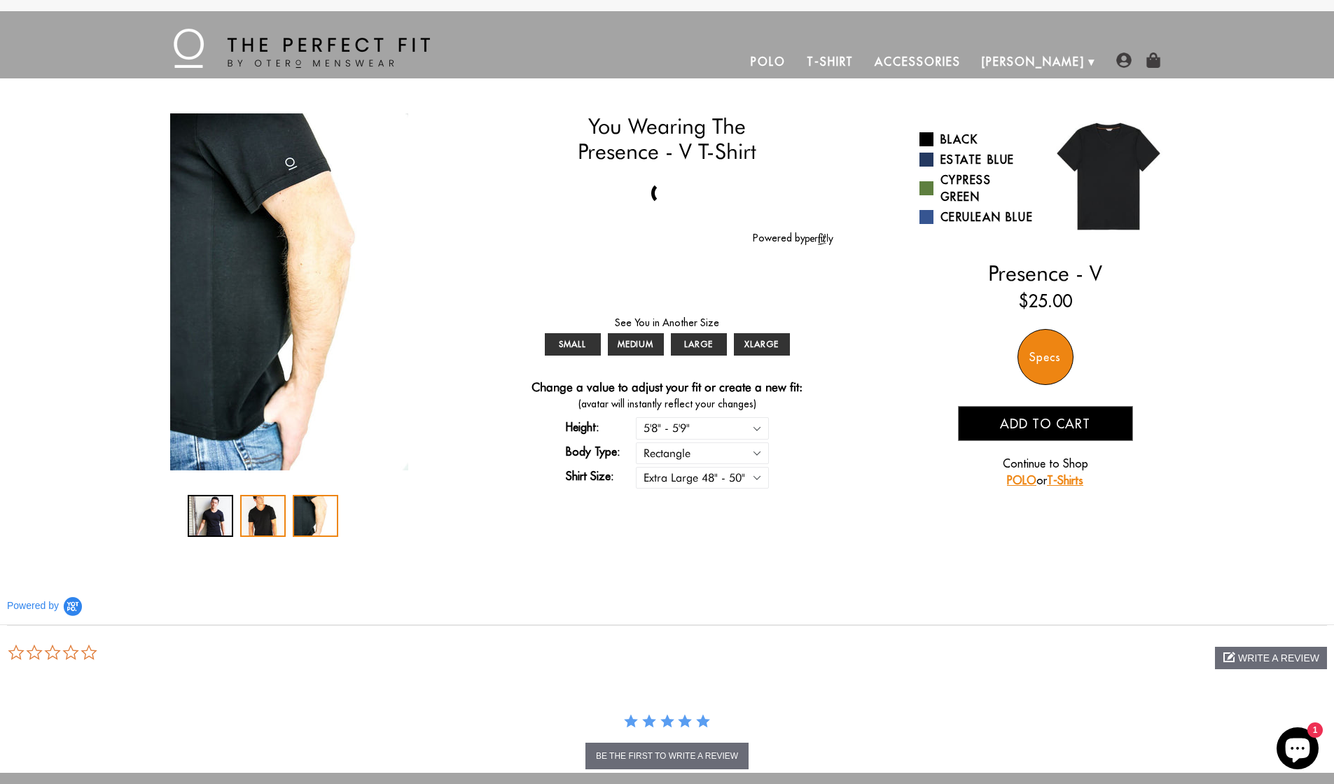
click at [281, 512] on div "2 / 3" at bounding box center [263, 516] width 46 height 42
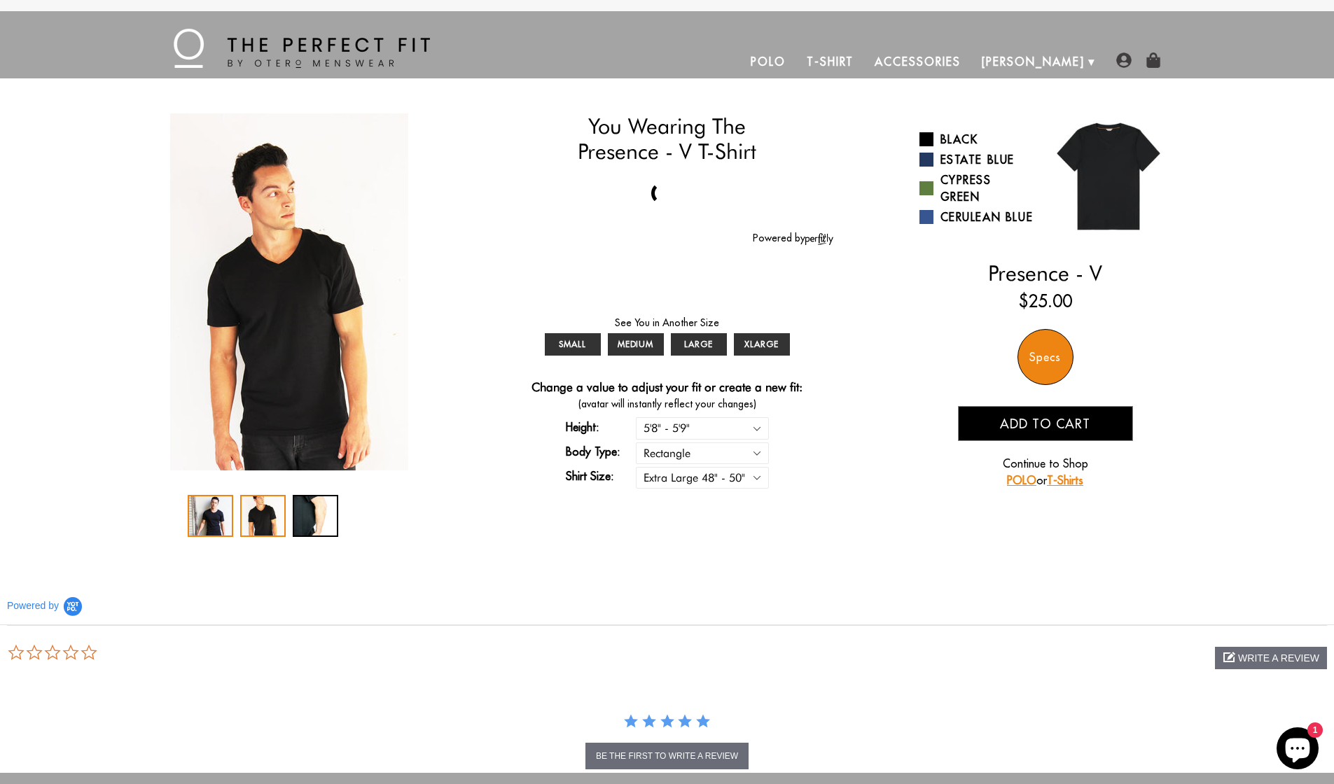
click at [204, 507] on div "1 / 3" at bounding box center [211, 516] width 46 height 42
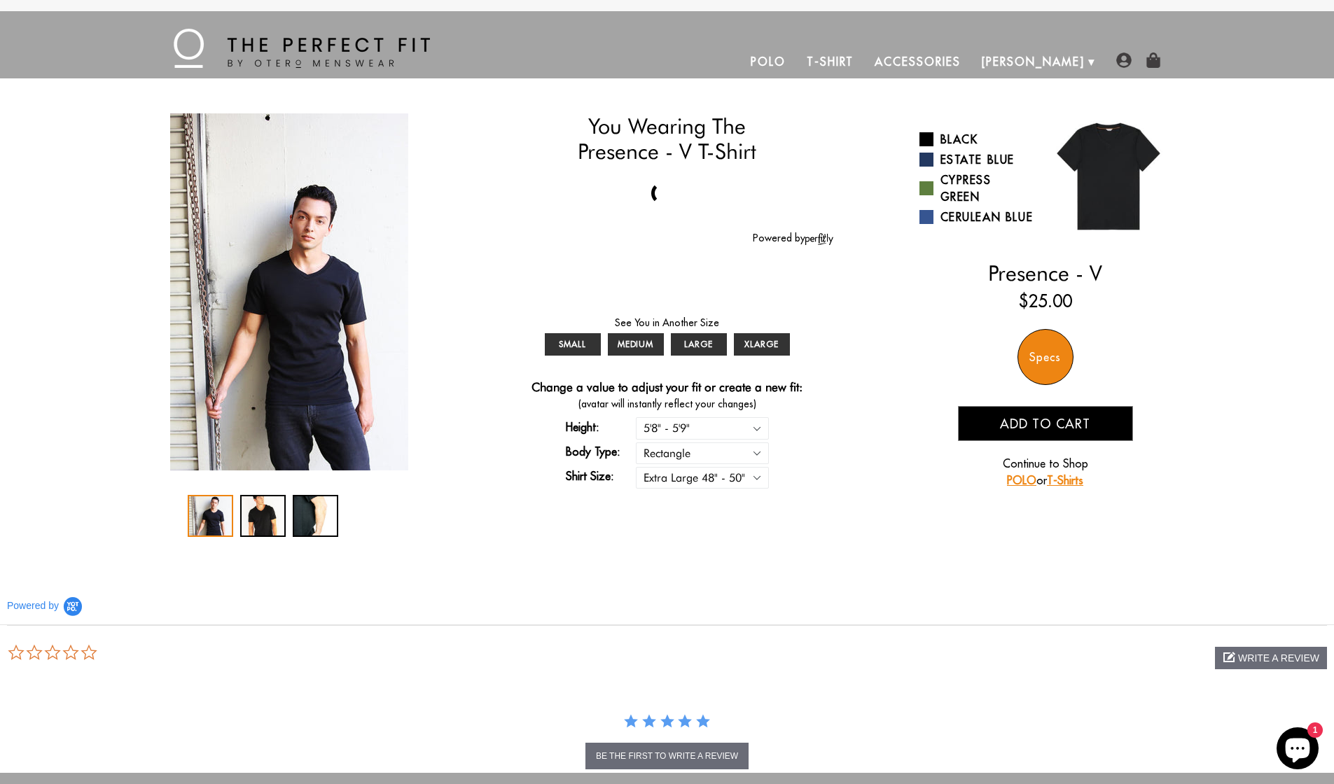
click at [1103, 166] on img at bounding box center [1108, 176] width 126 height 126
click at [947, 137] on link "Black" at bounding box center [977, 139] width 116 height 17
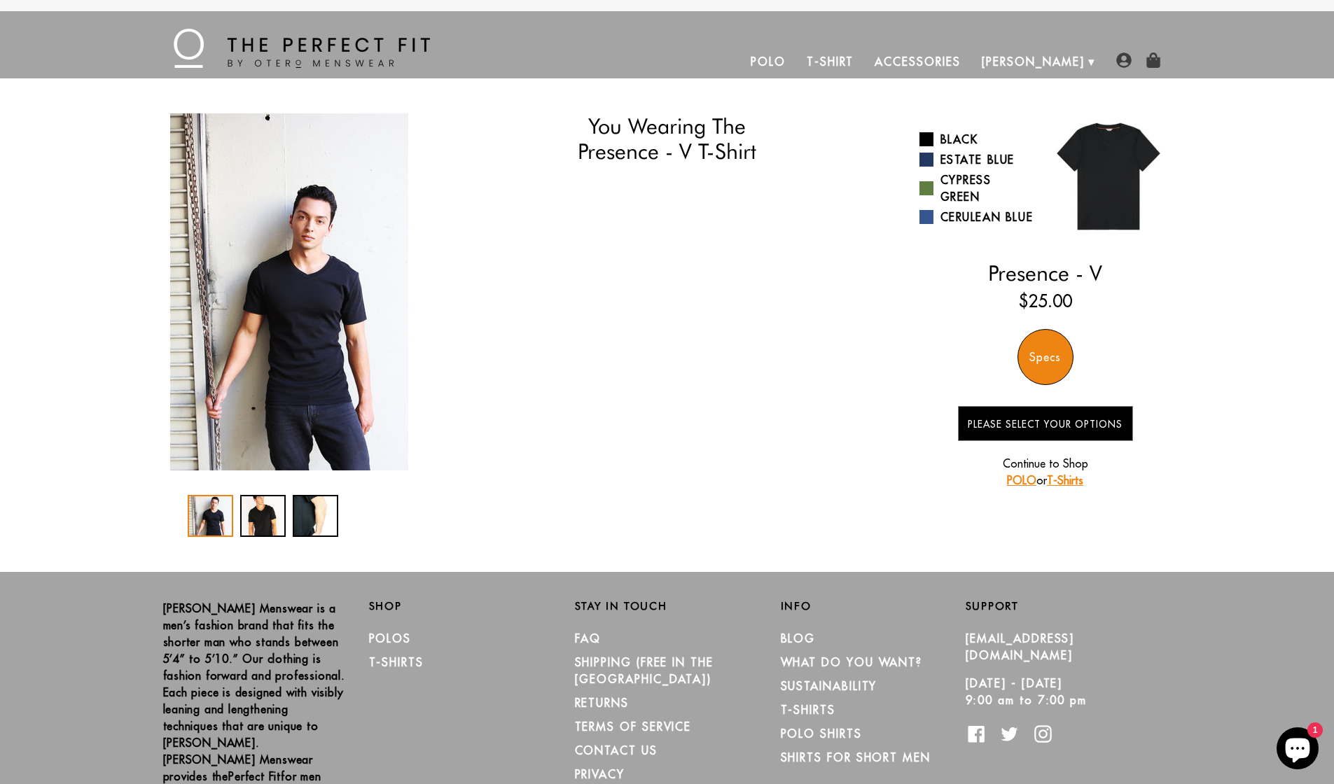
select select "58-59"
select select "XL"
